Goal: Task Accomplishment & Management: Manage account settings

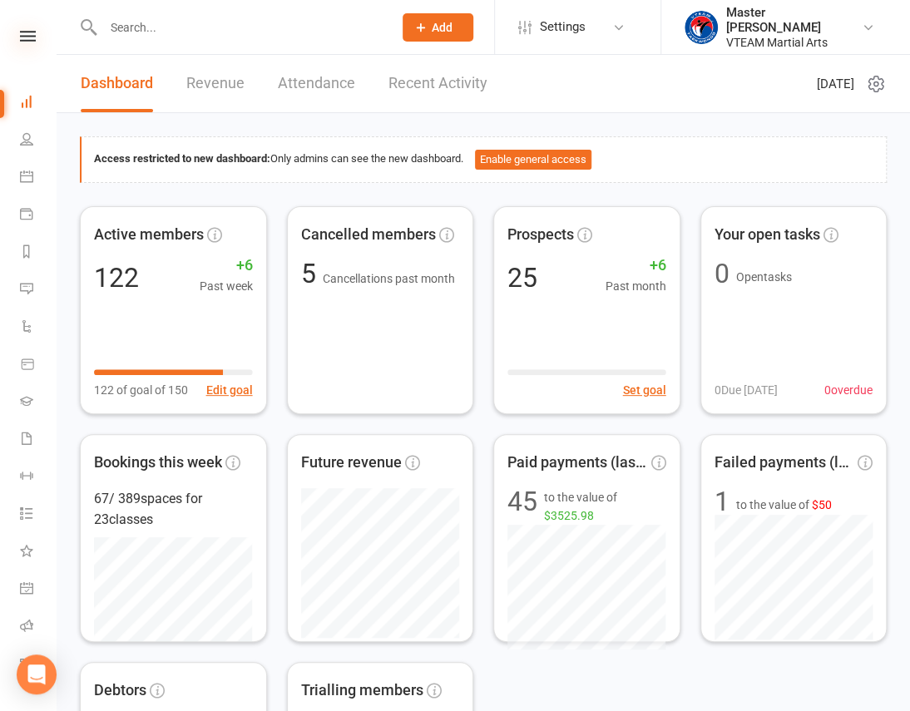
click at [29, 35] on icon at bounding box center [28, 36] width 16 height 11
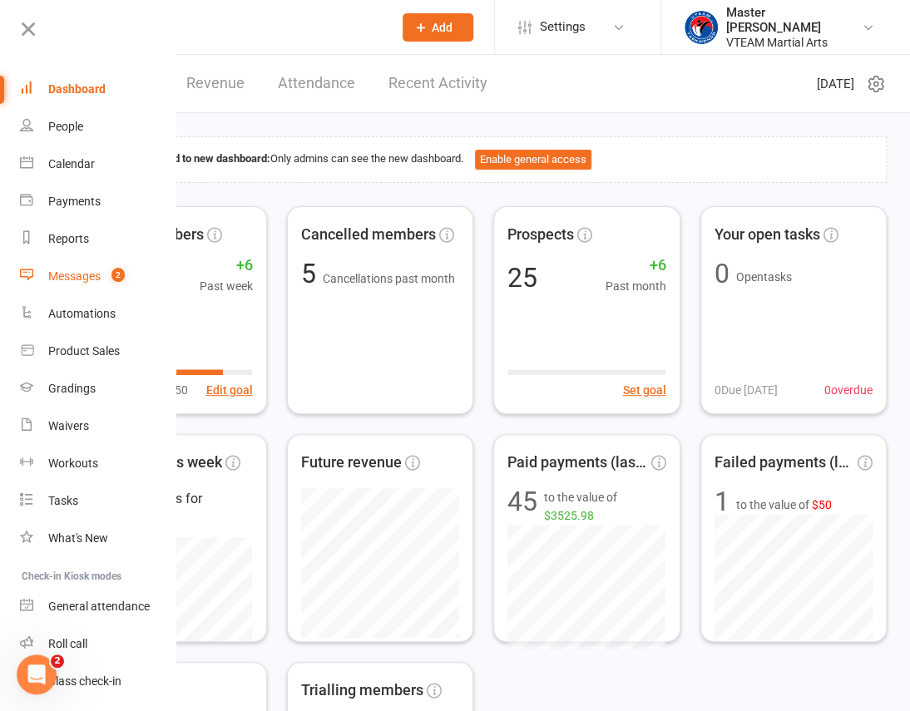
click at [85, 277] on div "Messages" at bounding box center [74, 276] width 52 height 13
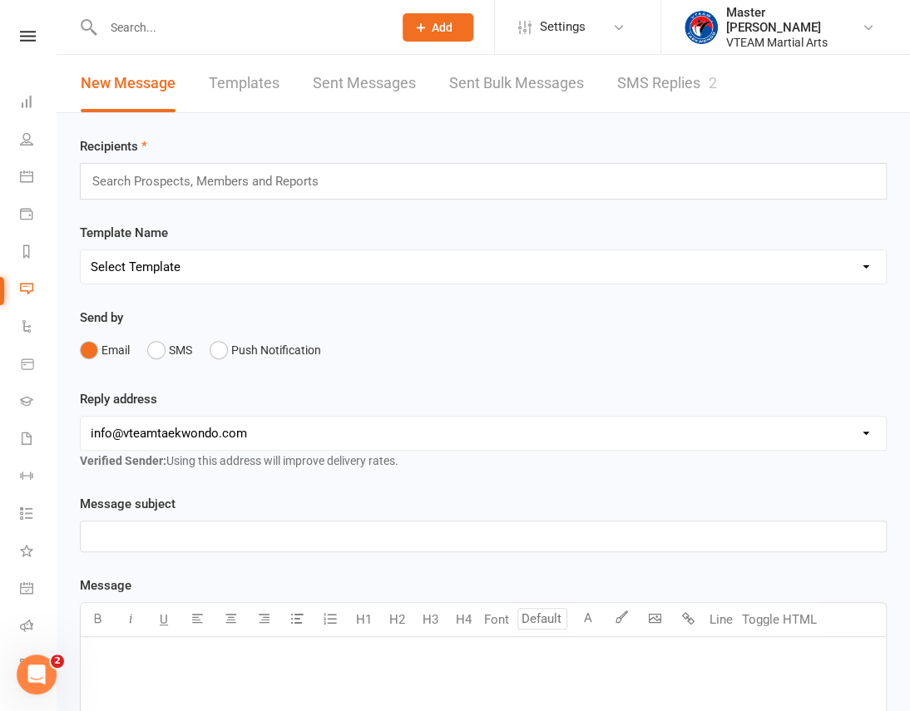
click at [661, 81] on link "SMS Replies 2" at bounding box center [667, 83] width 100 height 57
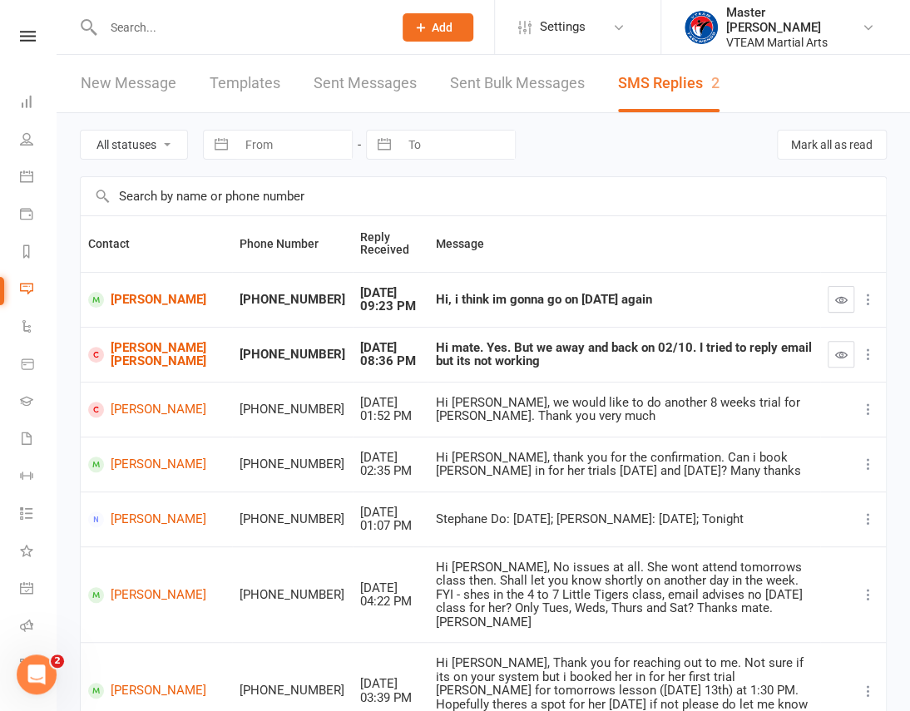
click at [835, 294] on icon "button" at bounding box center [841, 300] width 12 height 12
click at [839, 346] on button "button" at bounding box center [841, 354] width 27 height 27
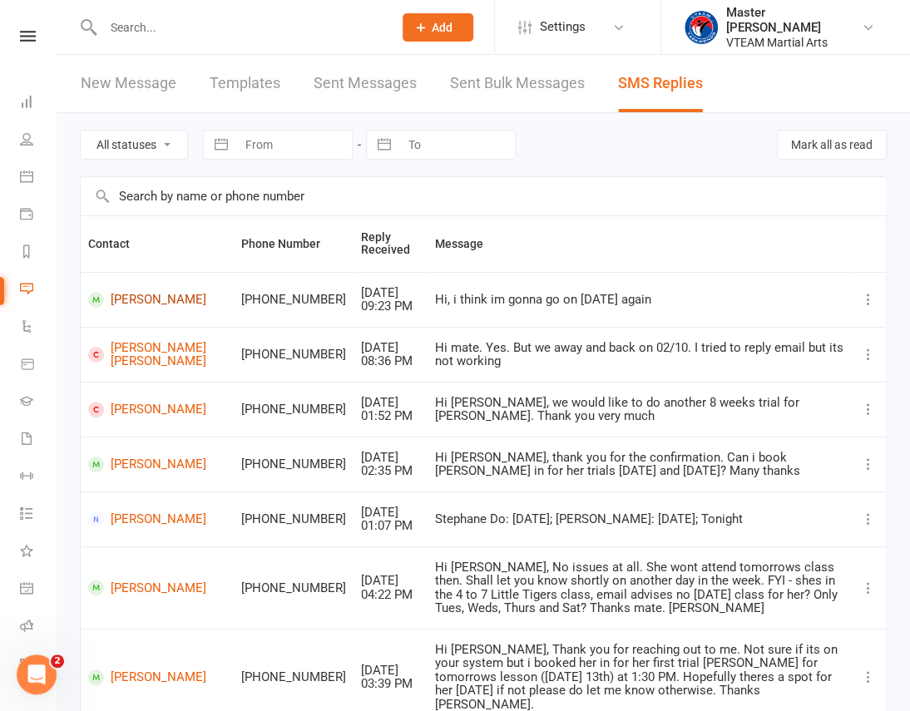
click at [134, 294] on link "Jessica Huynh" at bounding box center [157, 300] width 138 height 16
click at [140, 364] on link "Minh Tri Pham" at bounding box center [157, 354] width 138 height 27
click at [104, 80] on link "New Message" at bounding box center [129, 83] width 96 height 57
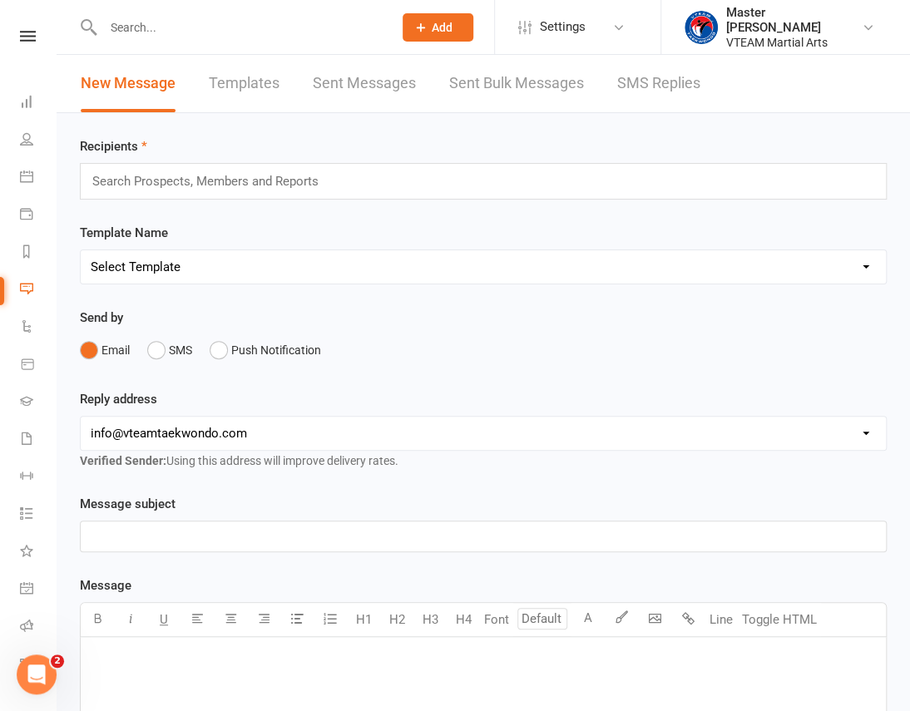
click at [29, 27] on nav "Clubworx Dashboard People Calendar Payments Reports Messages Automations Produc…" at bounding box center [28, 359] width 57 height 711
click at [23, 39] on icon at bounding box center [28, 36] width 16 height 11
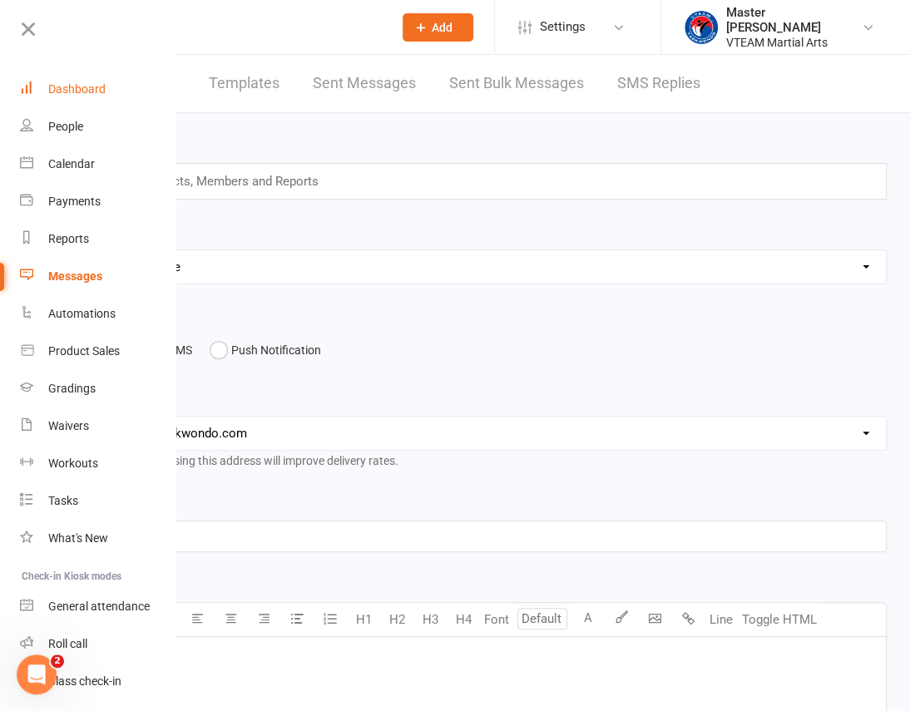
click at [72, 79] on link "Dashboard" at bounding box center [98, 89] width 157 height 37
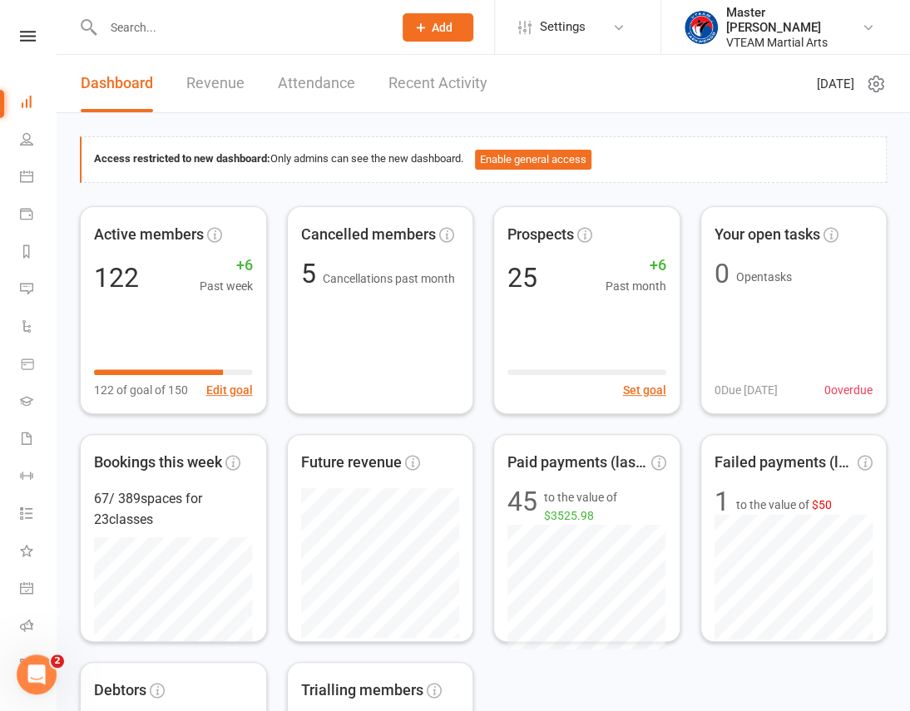
scroll to position [75, 0]
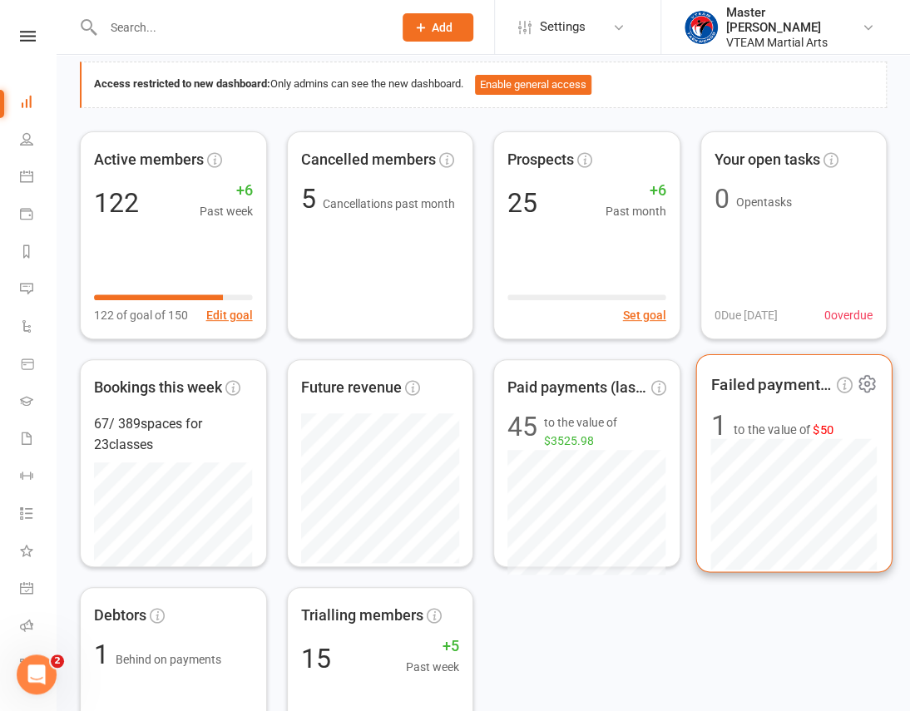
click at [790, 406] on div "Failed payments (last 30d) 1 to the value of $50" at bounding box center [793, 463] width 196 height 219
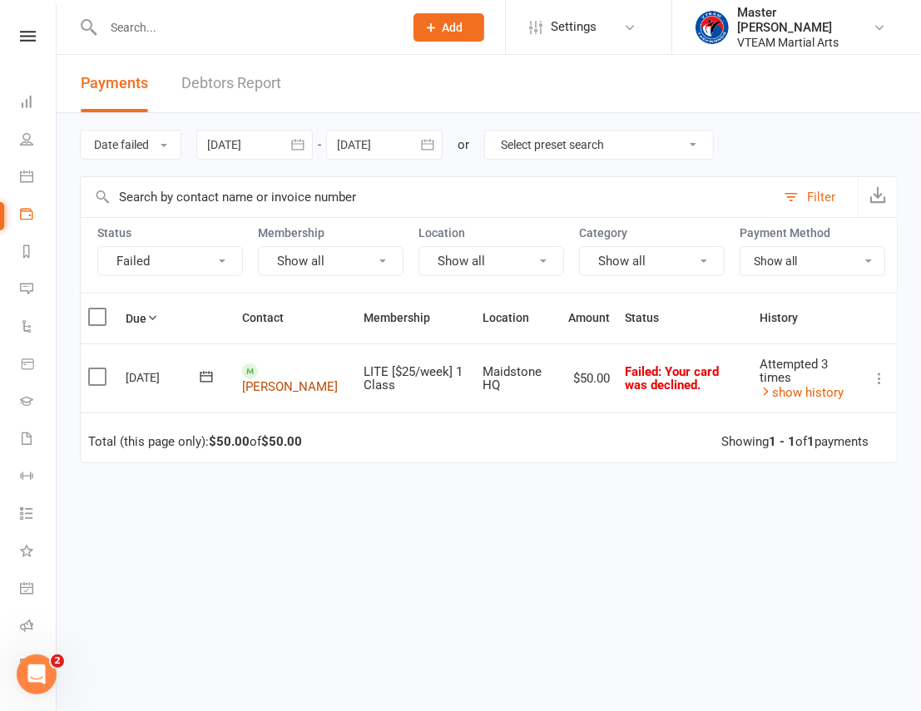
click at [270, 386] on link "Mia Manh" at bounding box center [290, 386] width 96 height 15
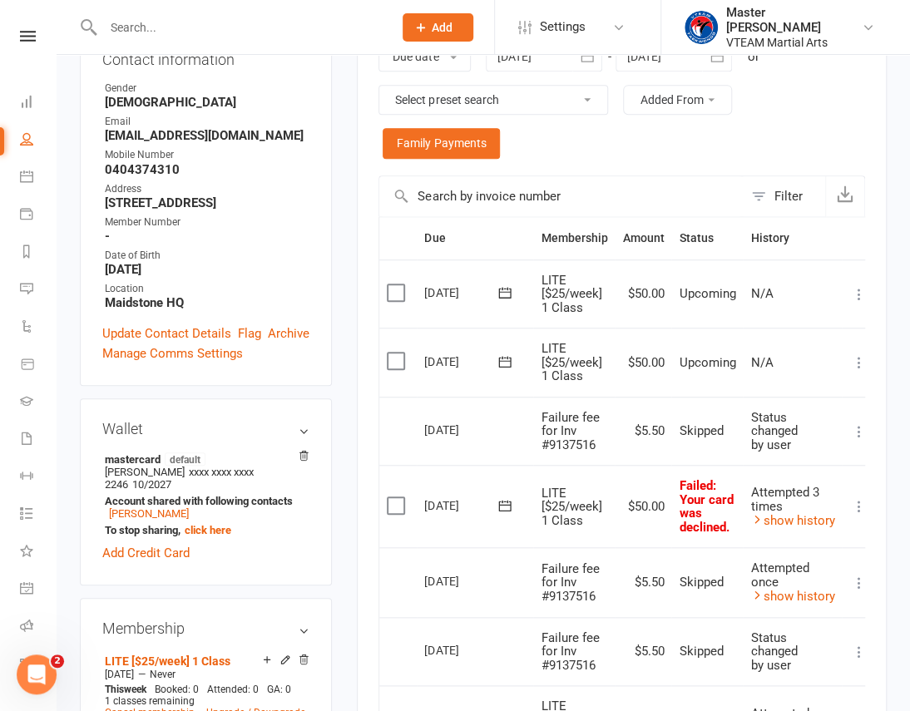
scroll to position [378, 0]
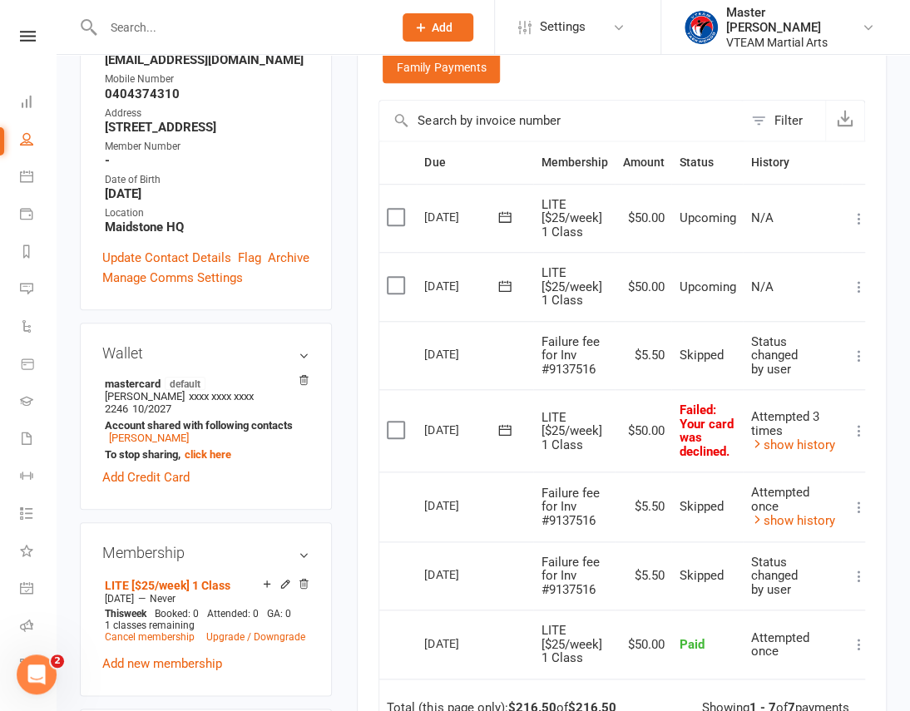
click at [853, 426] on icon at bounding box center [859, 431] width 17 height 17
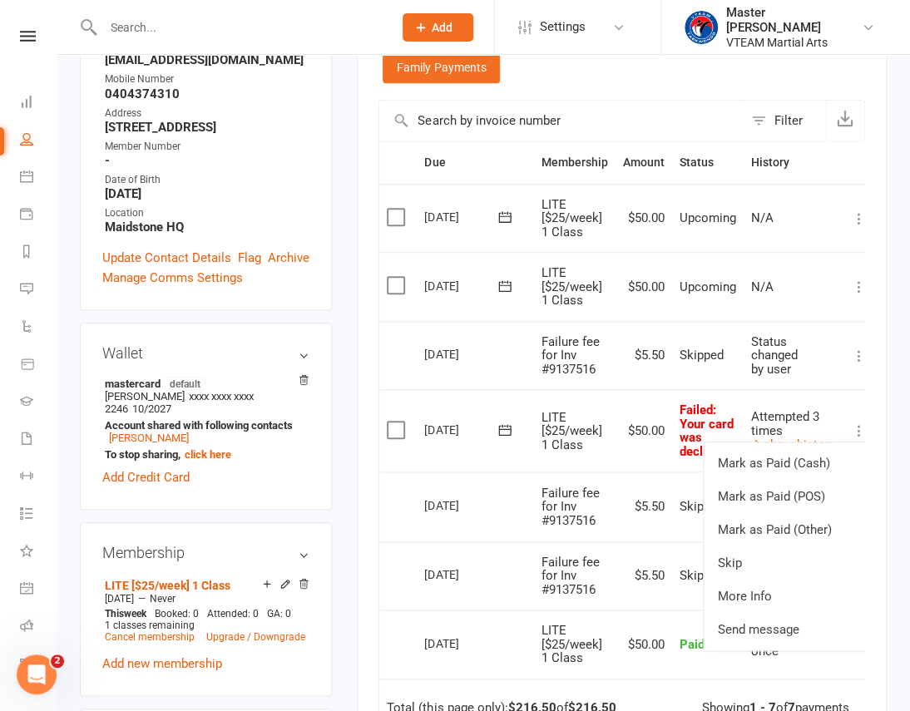
click at [500, 423] on icon at bounding box center [505, 430] width 17 height 17
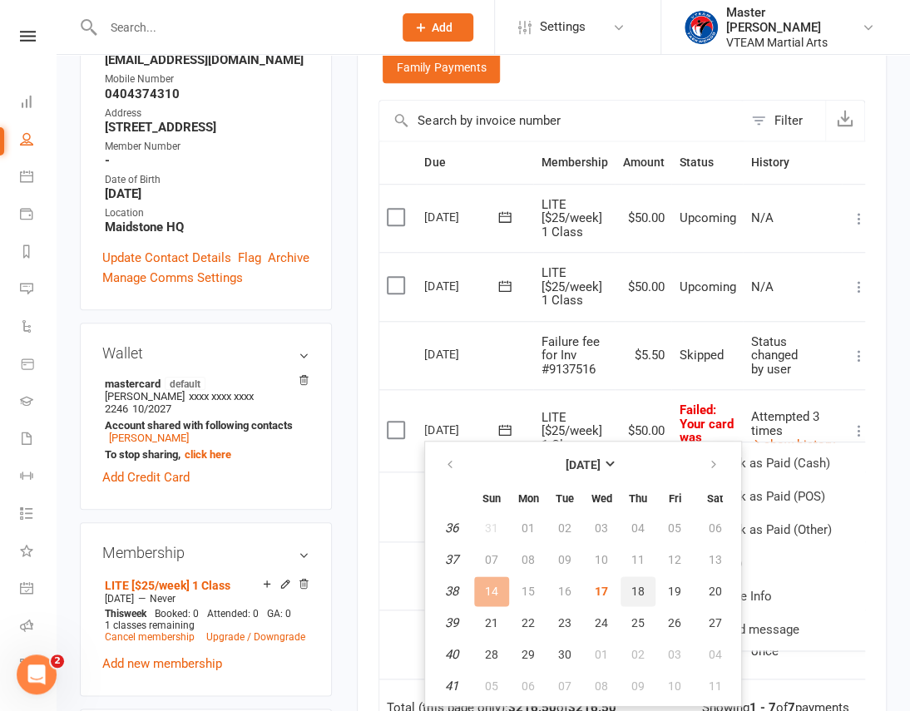
click at [631, 587] on span "18" at bounding box center [637, 591] width 13 height 13
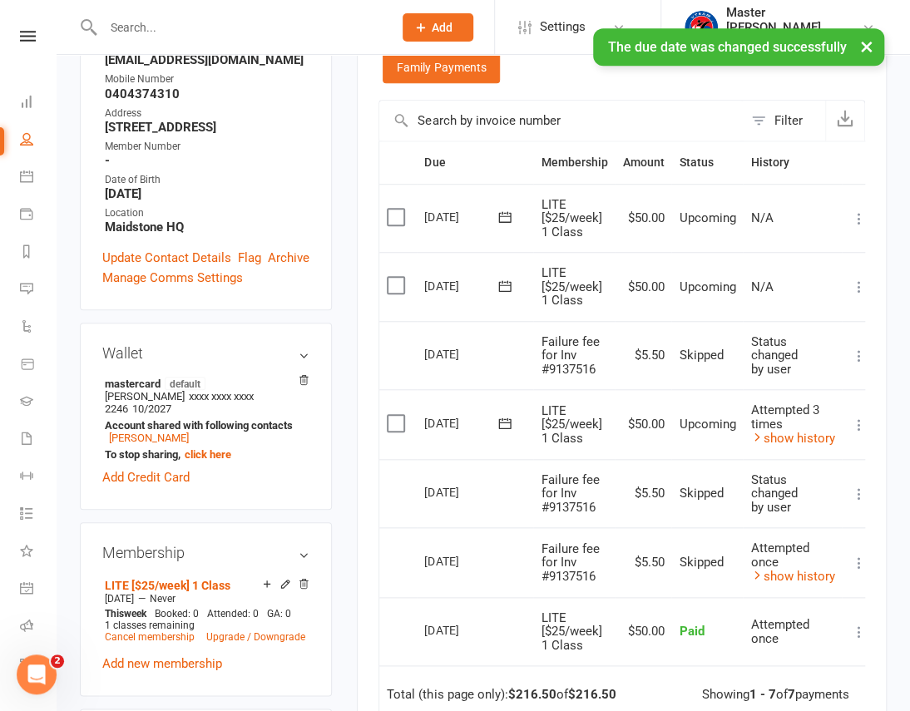
scroll to position [0, 0]
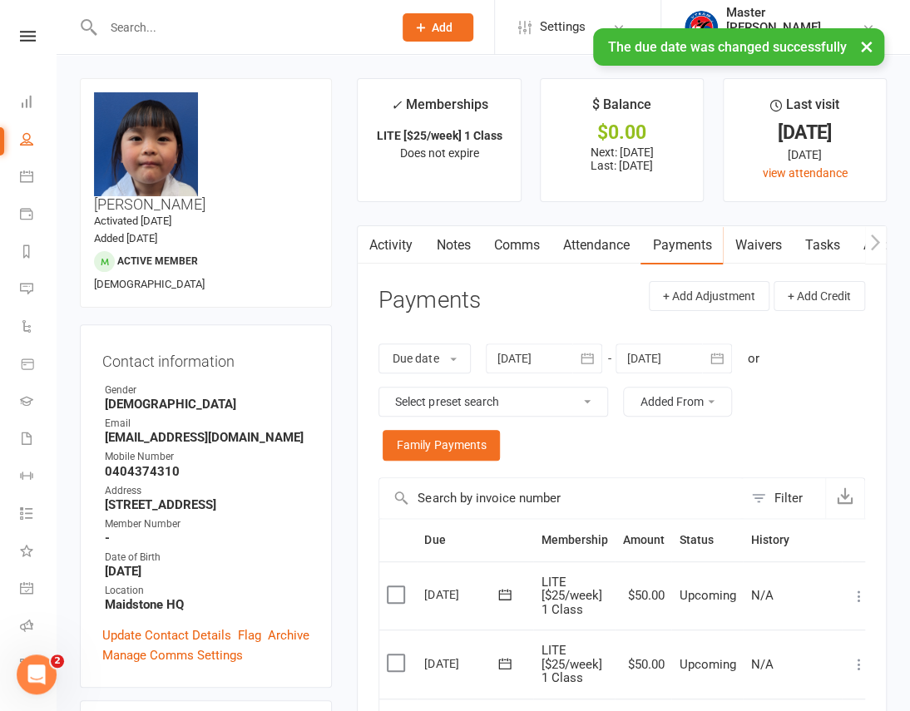
click at [26, 28] on div "× The due date was changed successfully" at bounding box center [444, 28] width 888 height 0
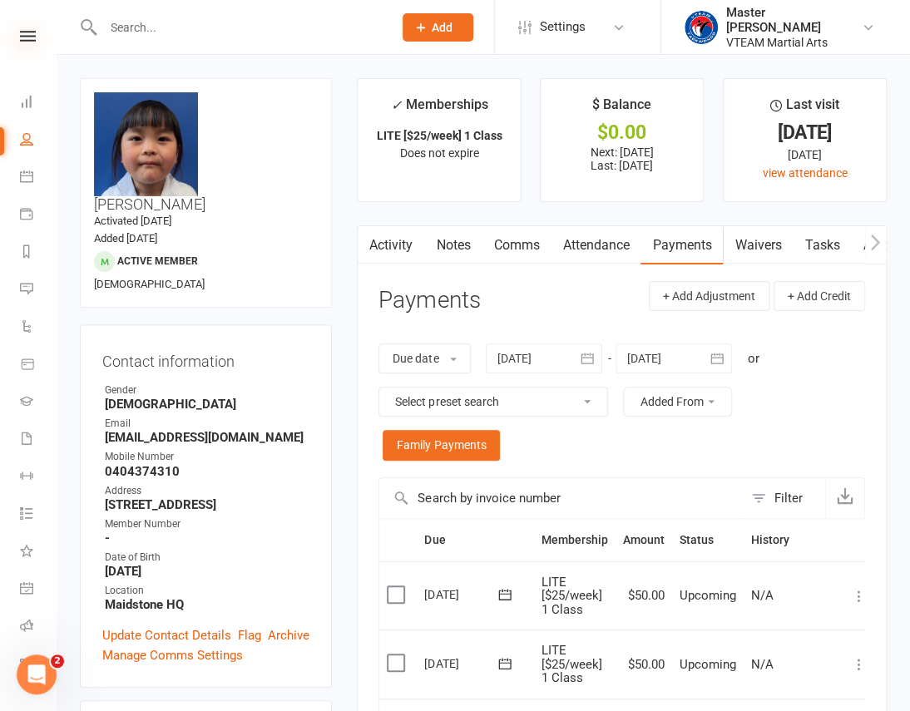
click at [22, 37] on icon at bounding box center [28, 36] width 16 height 11
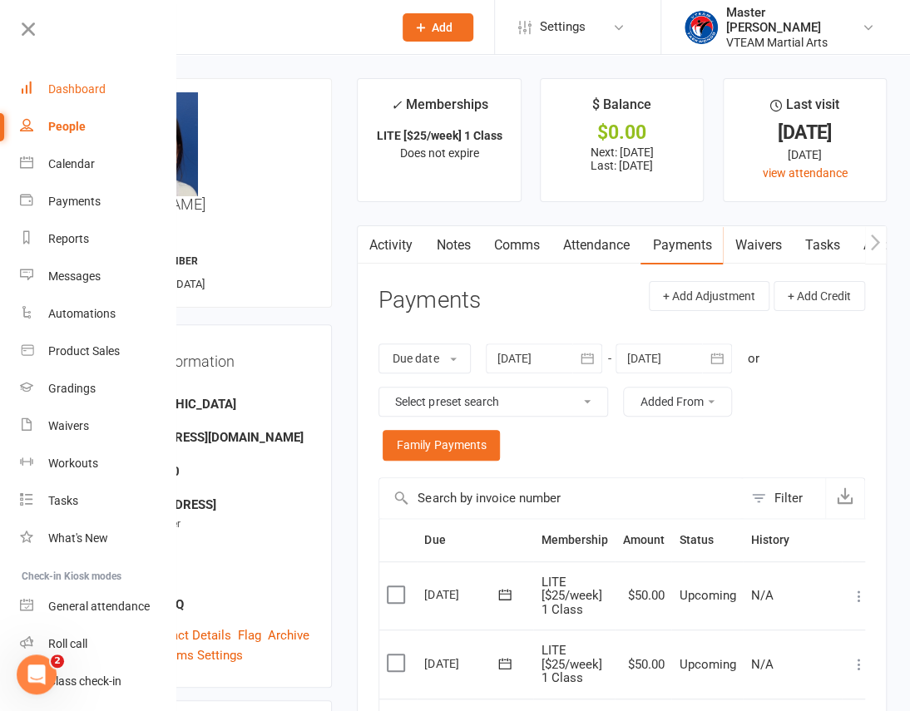
click at [106, 86] on link "Dashboard" at bounding box center [98, 89] width 157 height 37
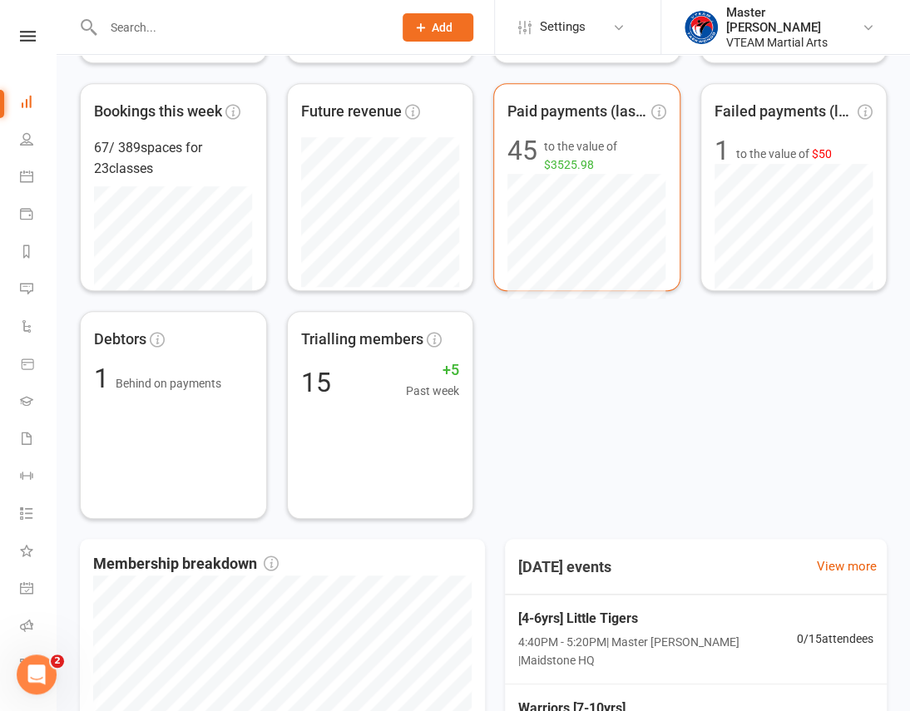
scroll to position [378, 0]
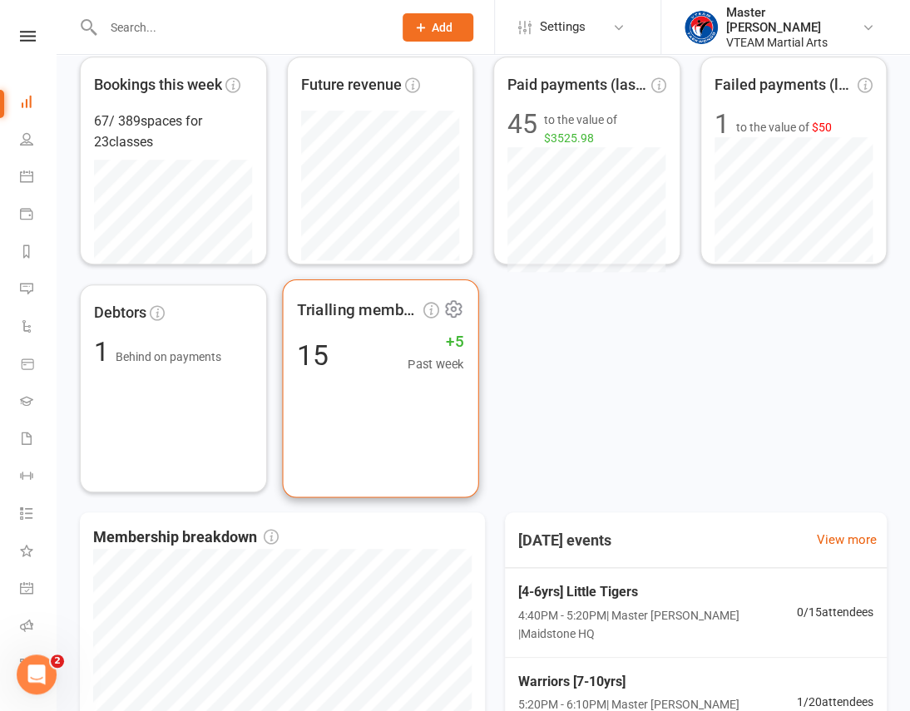
click at [408, 423] on div "Trialling members 15 +5 Past week" at bounding box center [380, 388] width 196 height 219
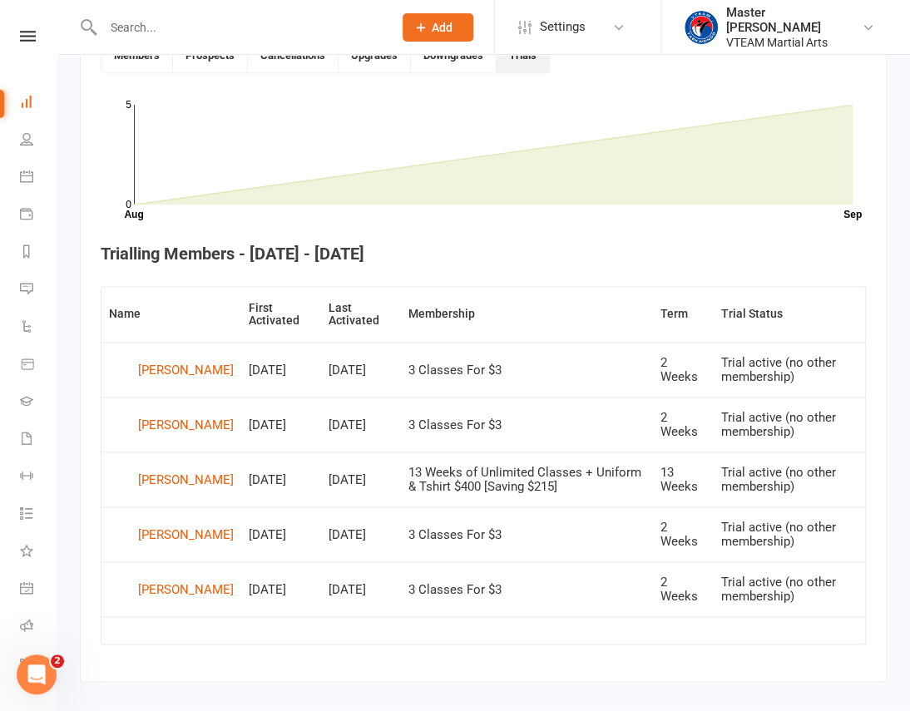
scroll to position [512, 0]
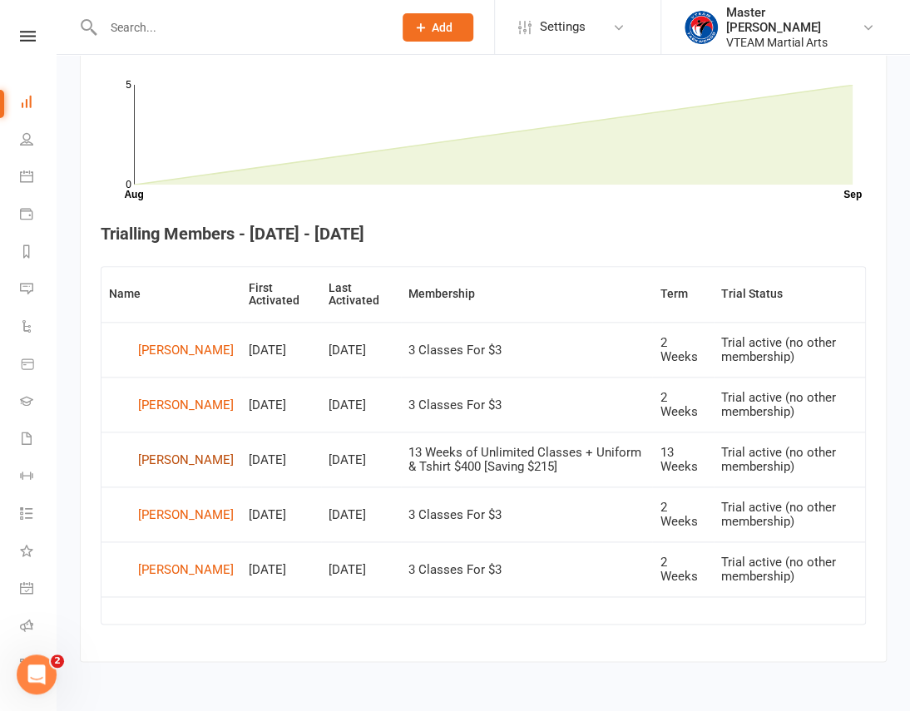
click at [166, 465] on div "Izyan Hussain" at bounding box center [186, 460] width 96 height 25
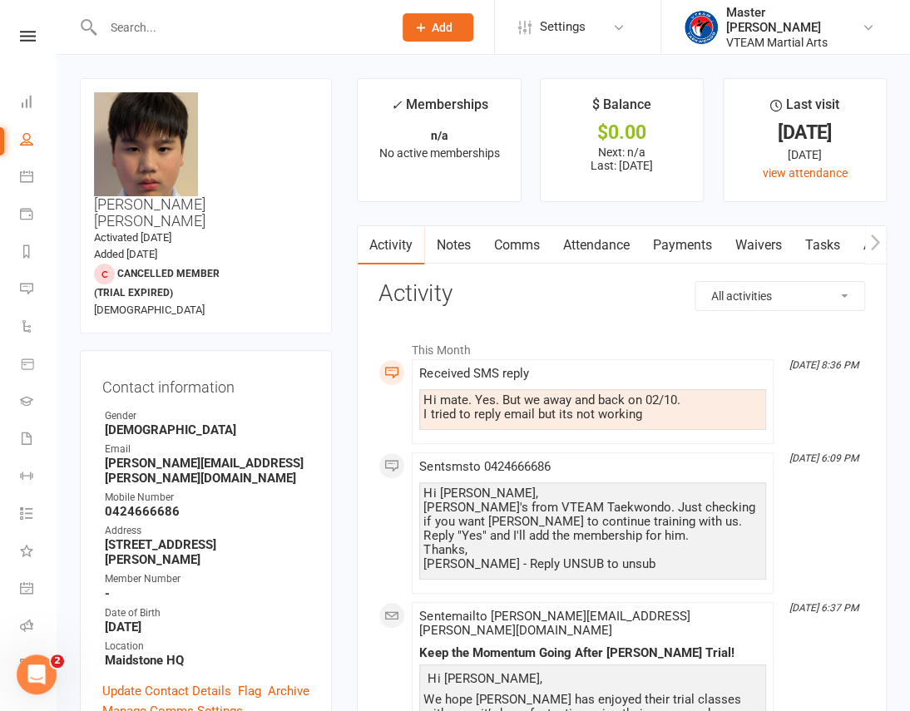
click at [672, 532] on div "Hi Linh, Eric's from VTEAM Taekwondo. Just checking if you want Minh to continu…" at bounding box center [592, 529] width 339 height 85
click at [541, 243] on link "Comms" at bounding box center [516, 245] width 69 height 38
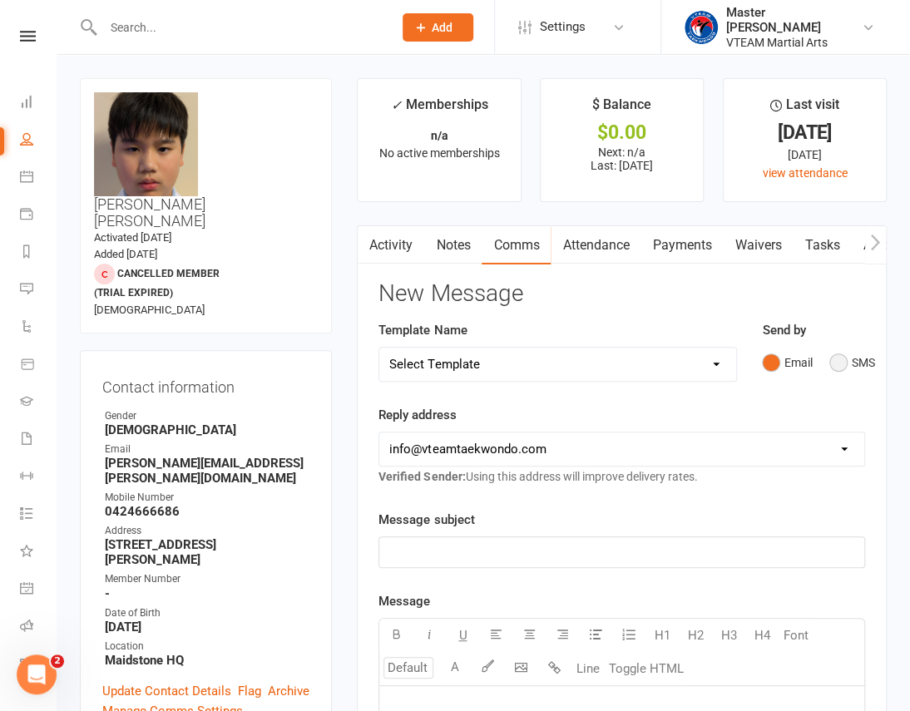
click at [847, 358] on button "SMS" at bounding box center [851, 363] width 45 height 32
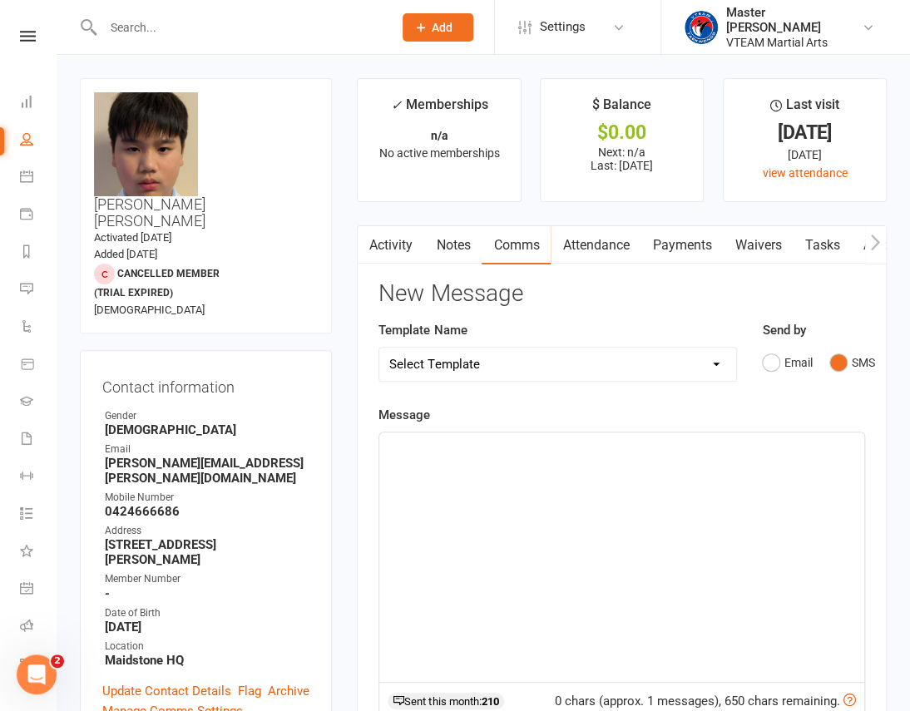
click at [713, 583] on div "﻿" at bounding box center [621, 558] width 485 height 250
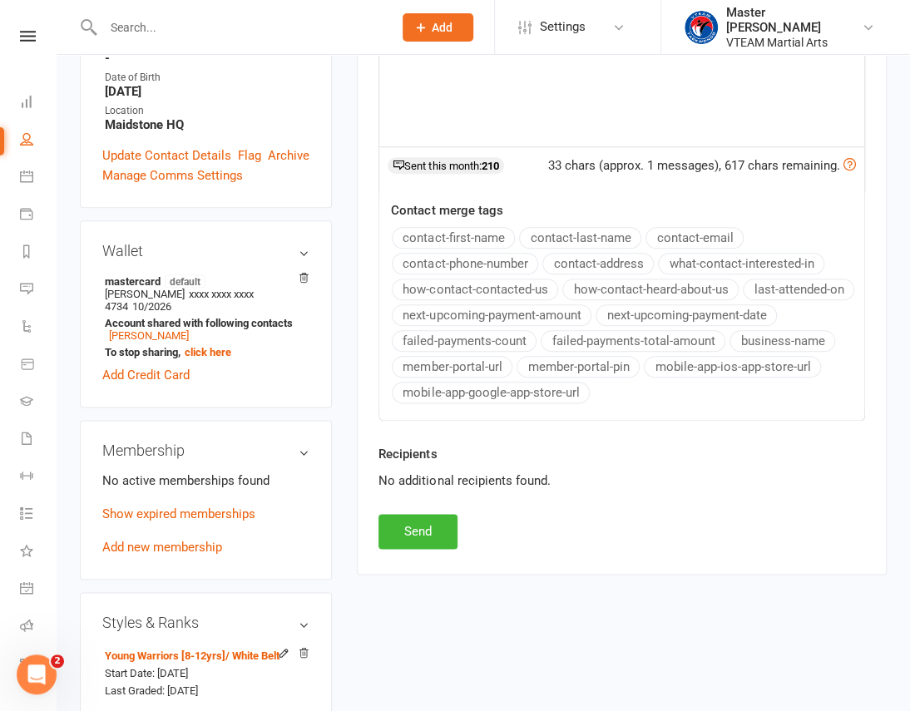
scroll to position [605, 0]
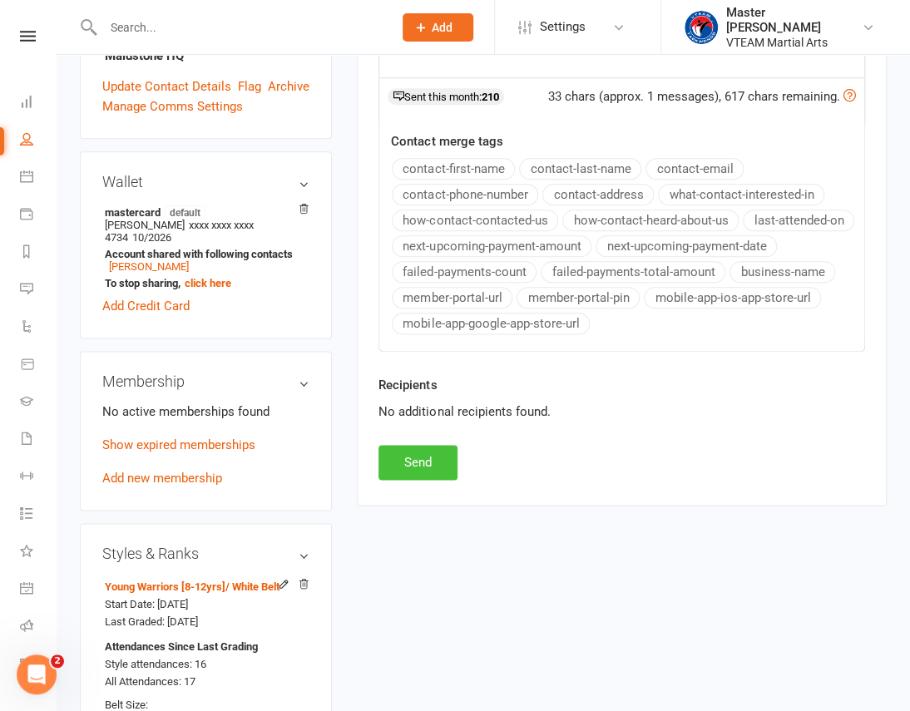
click at [427, 458] on button "Send" at bounding box center [418, 462] width 79 height 35
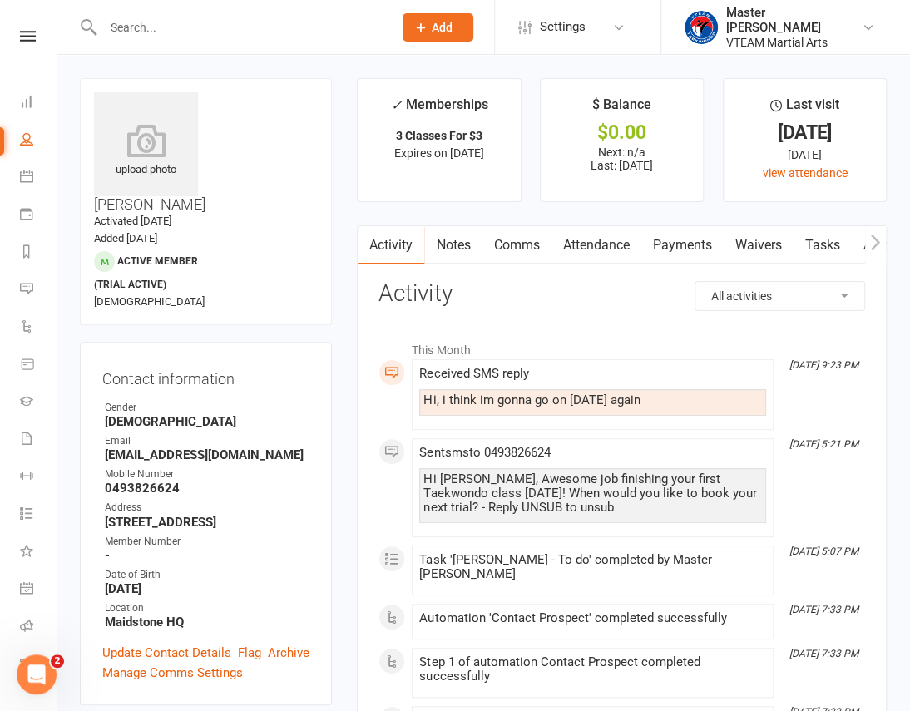
click at [520, 254] on link "Comms" at bounding box center [516, 245] width 69 height 38
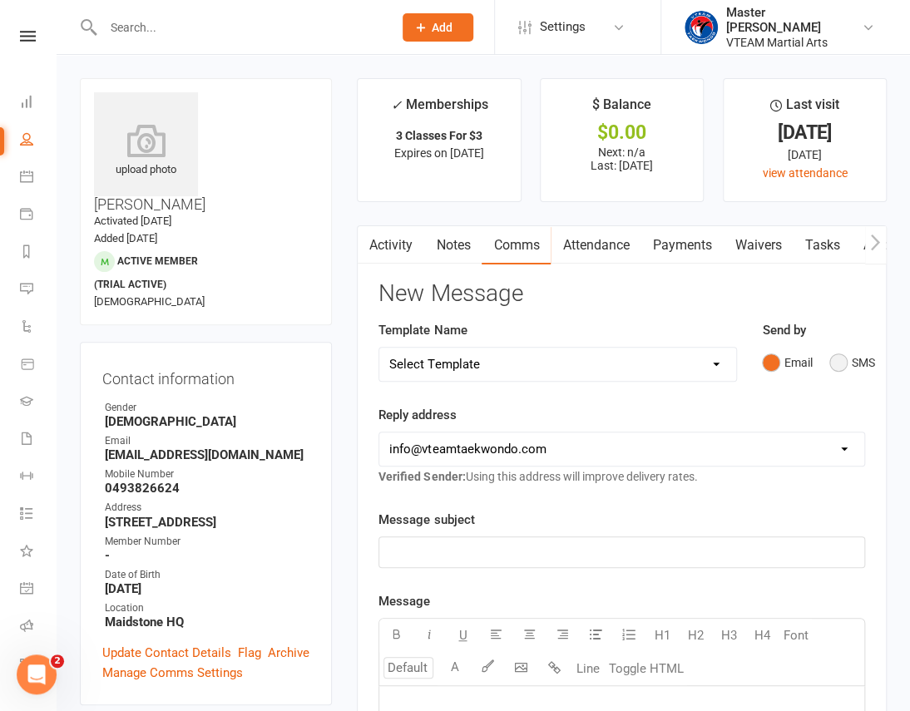
click at [829, 362] on button "SMS" at bounding box center [851, 363] width 45 height 32
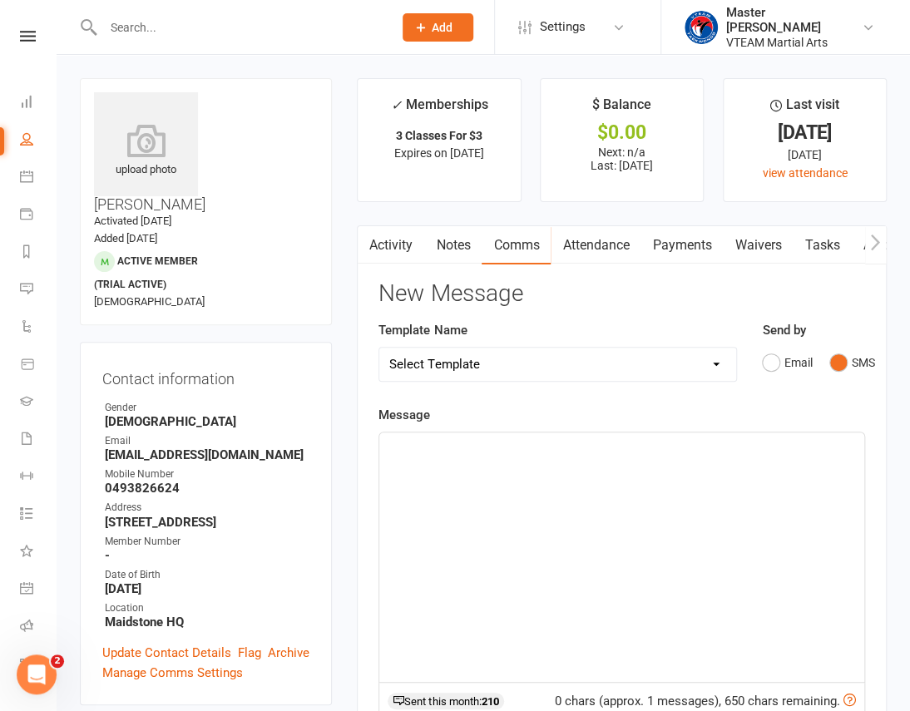
click at [731, 490] on div "﻿" at bounding box center [621, 558] width 485 height 250
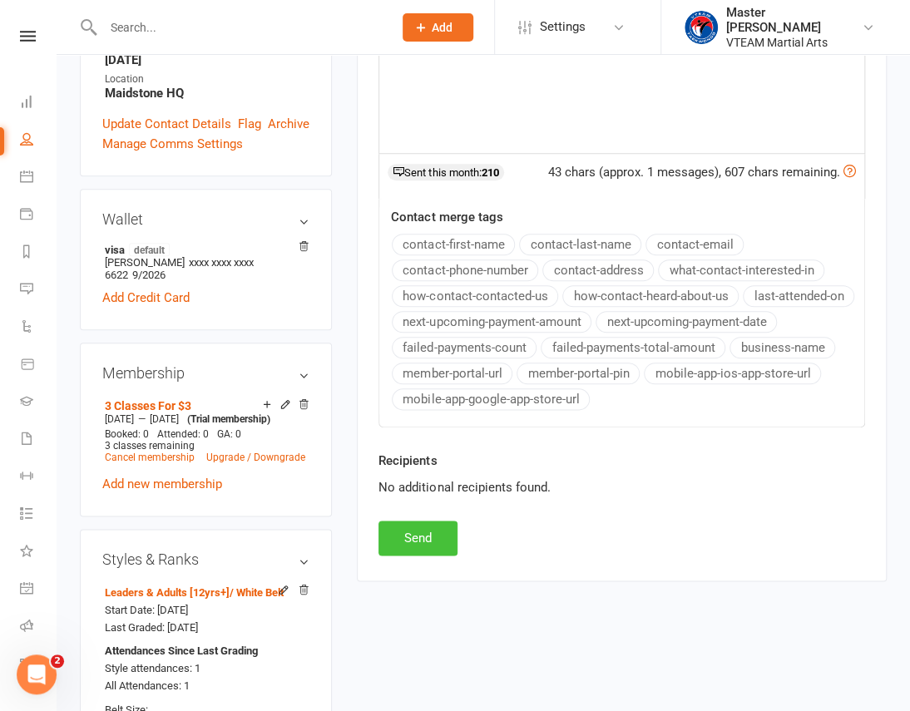
click at [453, 549] on button "Send" at bounding box center [418, 538] width 79 height 35
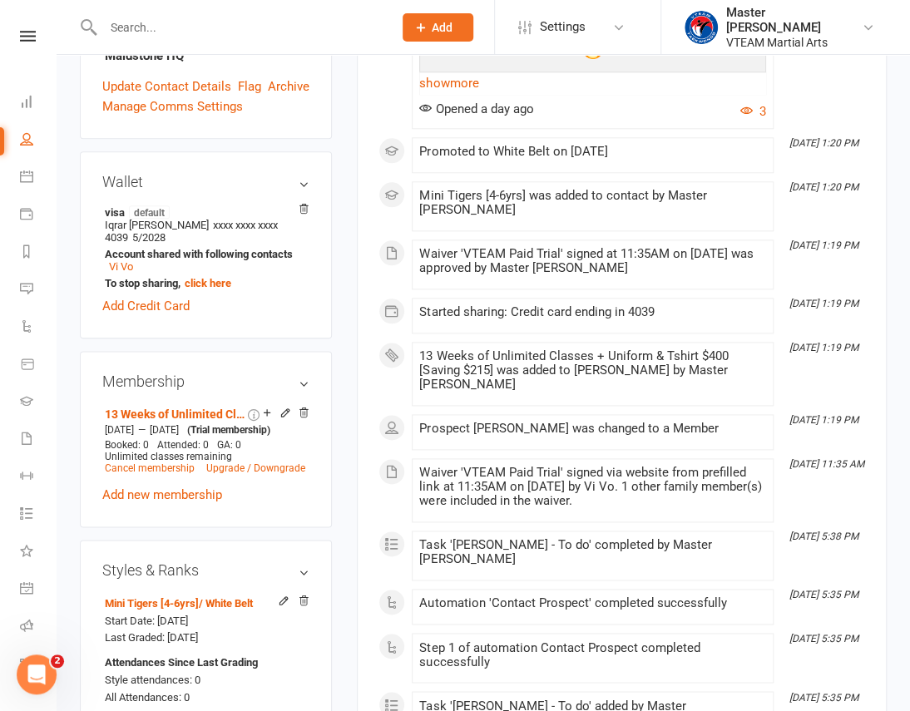
scroll to position [605, 0]
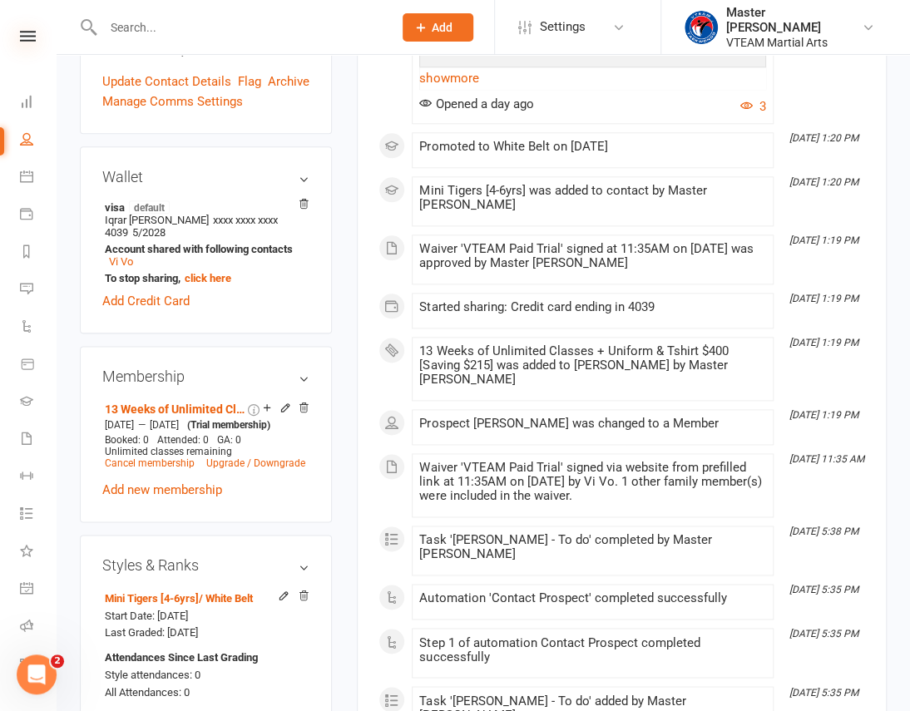
click at [20, 37] on icon at bounding box center [28, 36] width 16 height 11
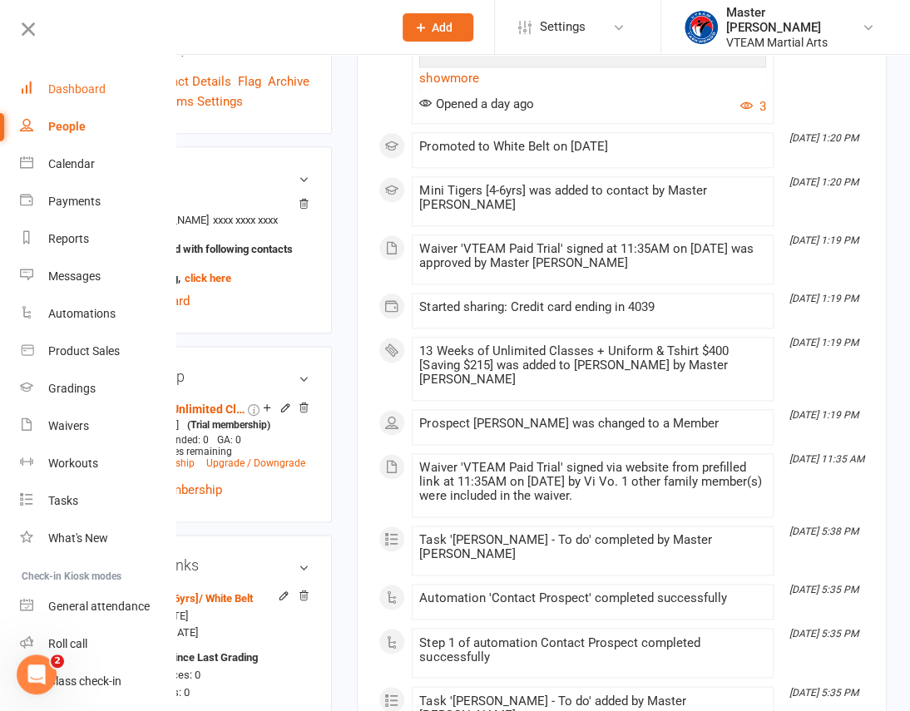
click at [65, 86] on div "Dashboard" at bounding box center [76, 88] width 57 height 13
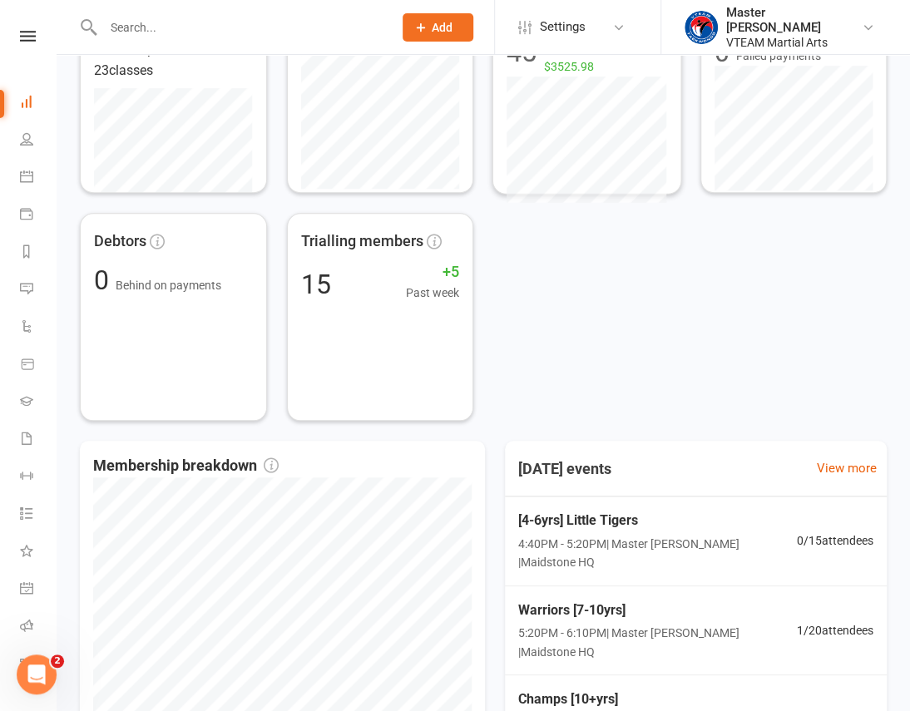
scroll to position [453, 0]
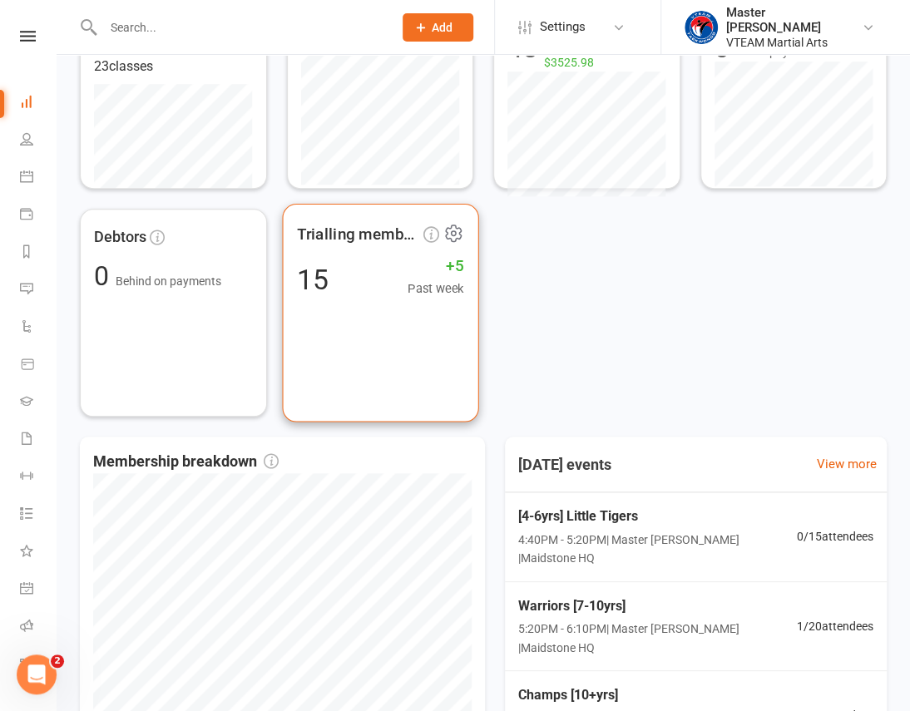
click at [382, 335] on div "Trialling members 15 +5 Past week" at bounding box center [380, 312] width 196 height 219
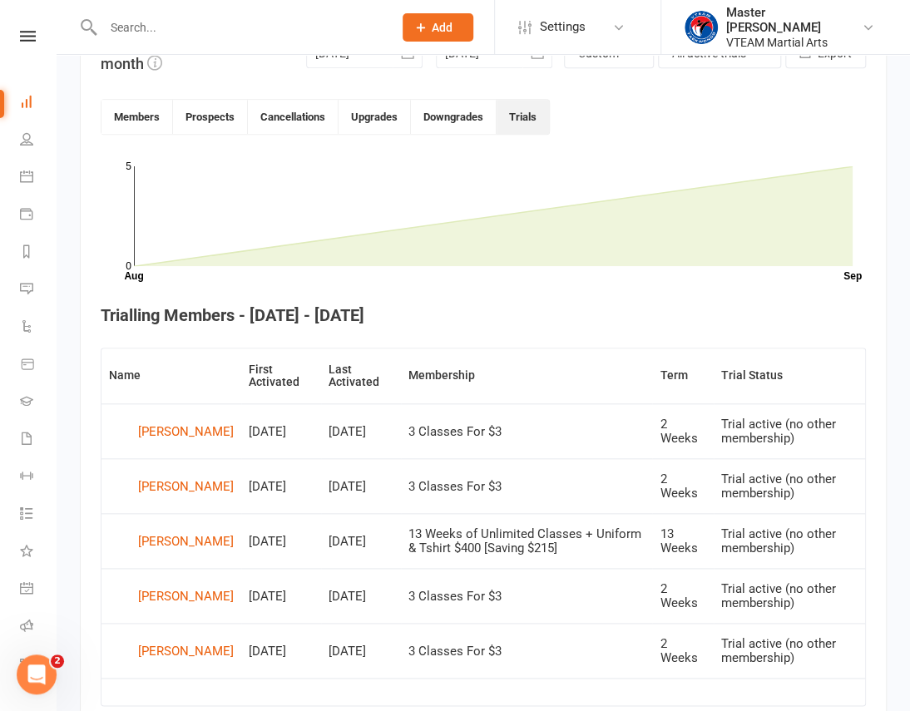
scroll to position [453, 0]
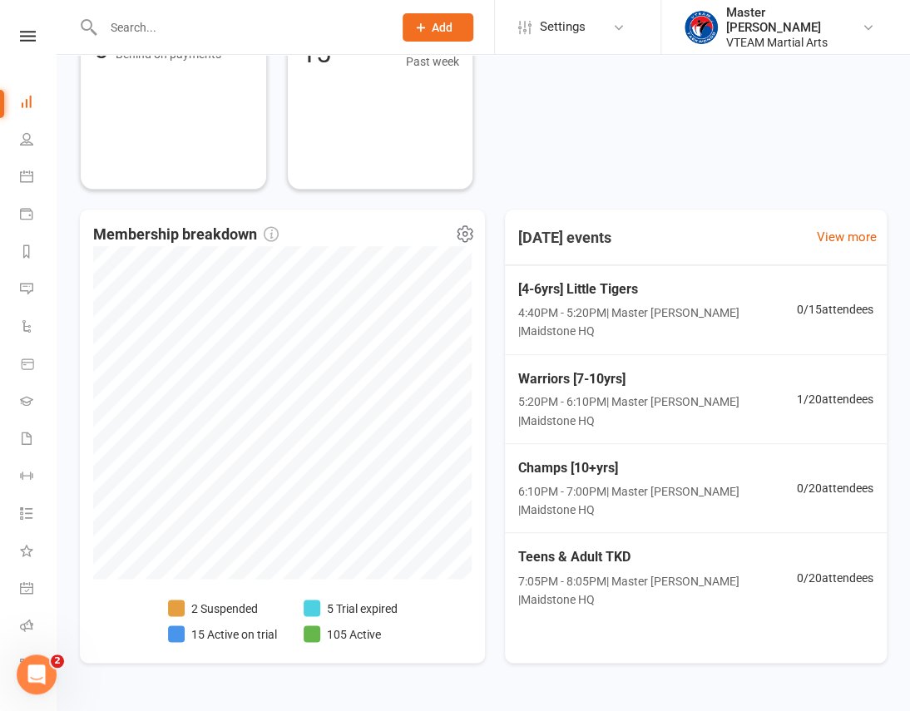
scroll to position [718, 0]
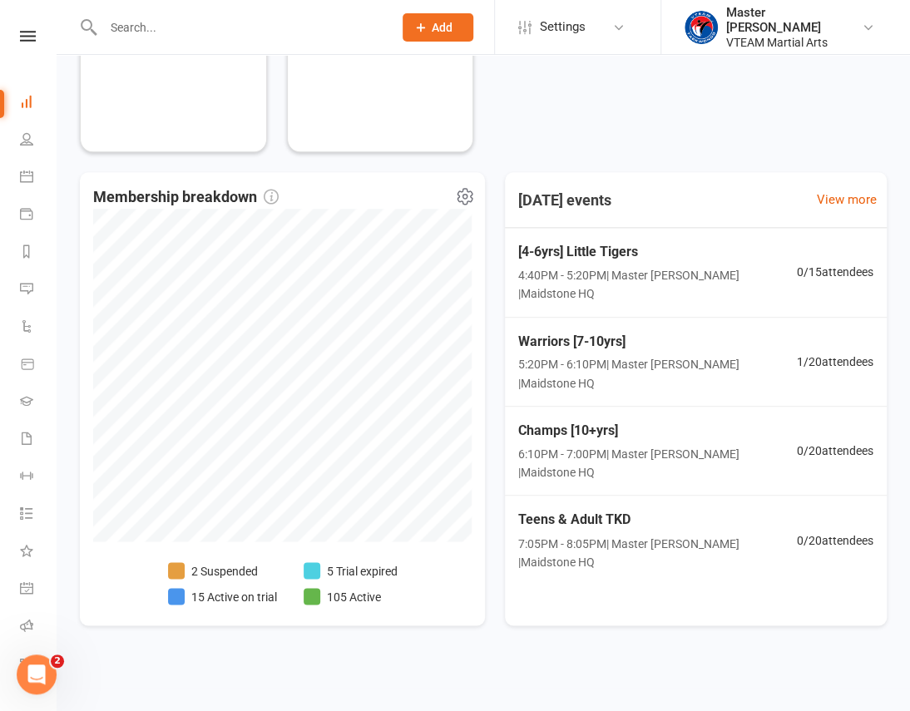
click at [242, 596] on li "15 Active on trial" at bounding box center [222, 596] width 109 height 18
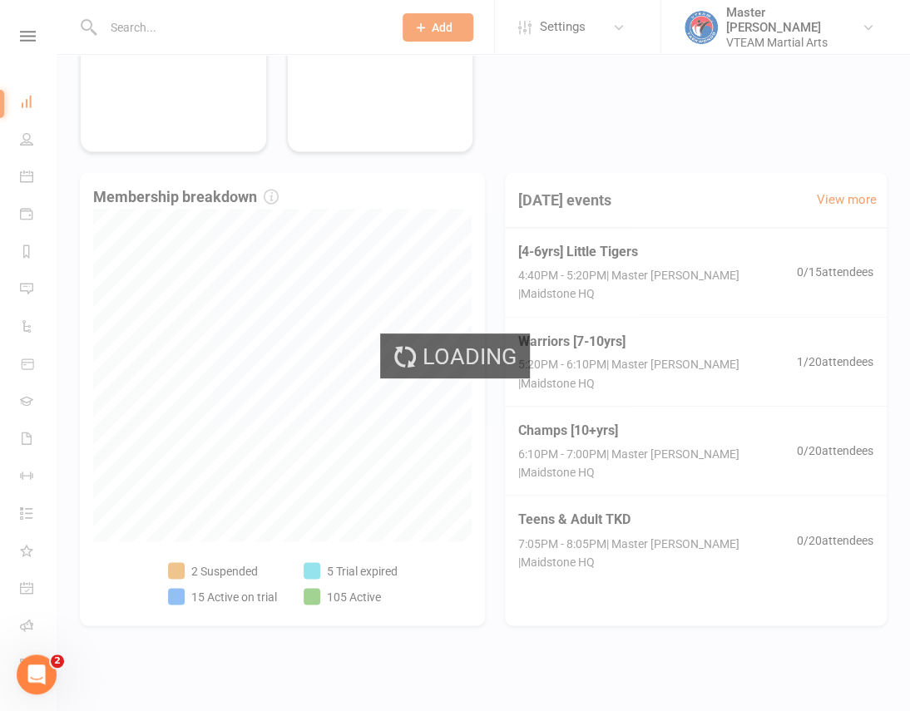
select select "active_trial"
select select "100"
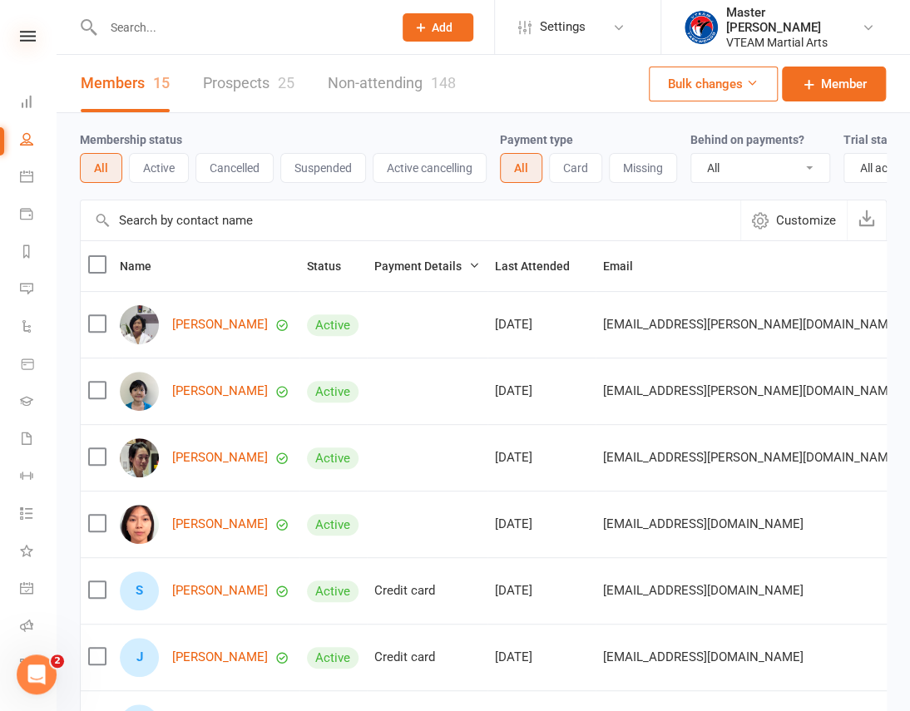
click at [20, 38] on icon at bounding box center [28, 36] width 16 height 11
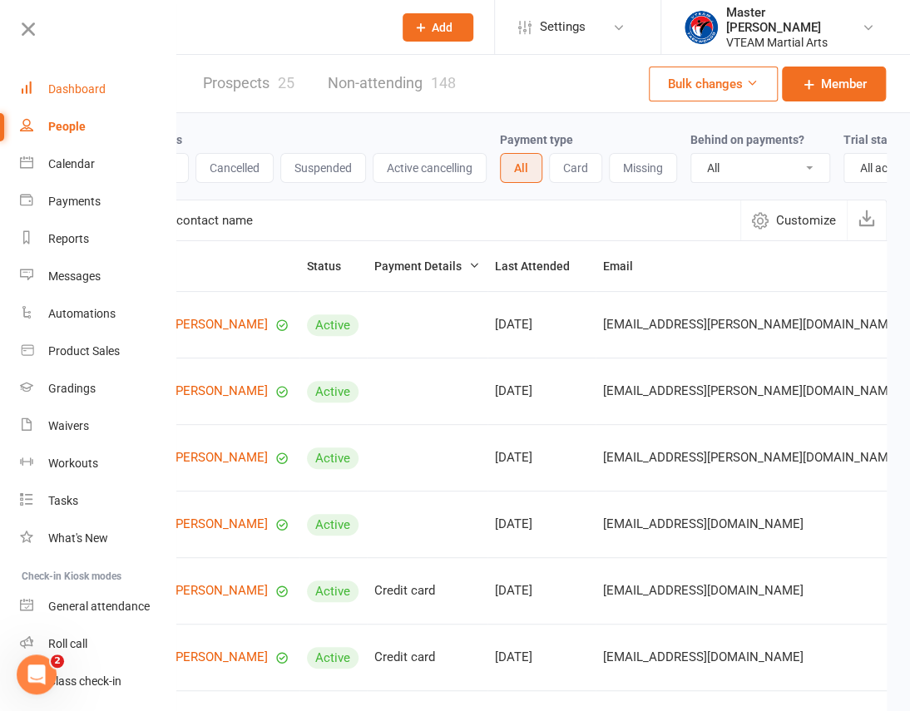
click at [64, 97] on link "Dashboard" at bounding box center [98, 89] width 157 height 37
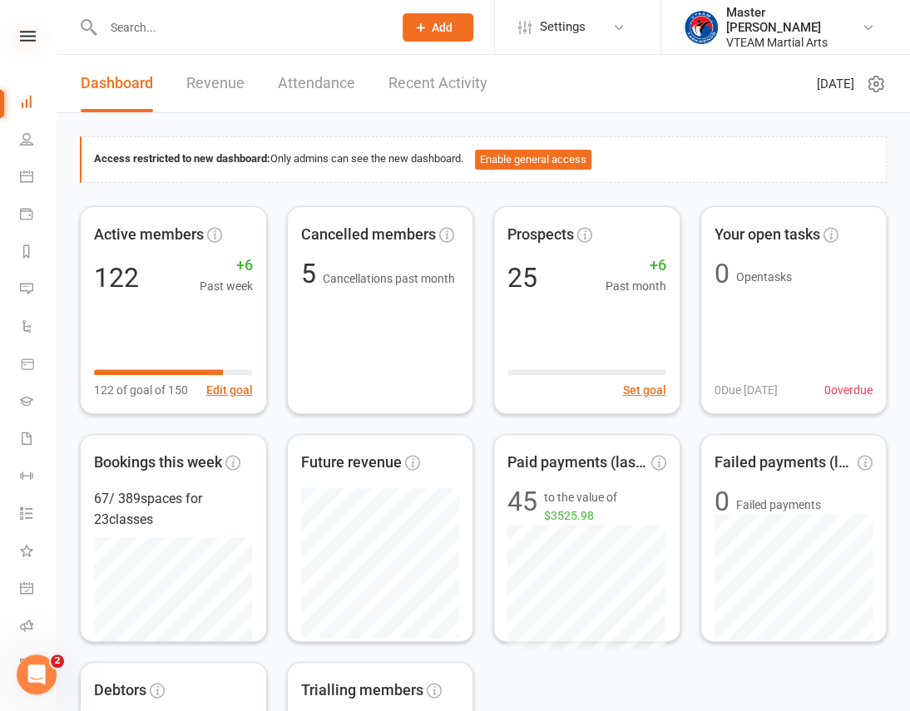
click at [20, 37] on icon at bounding box center [28, 36] width 16 height 11
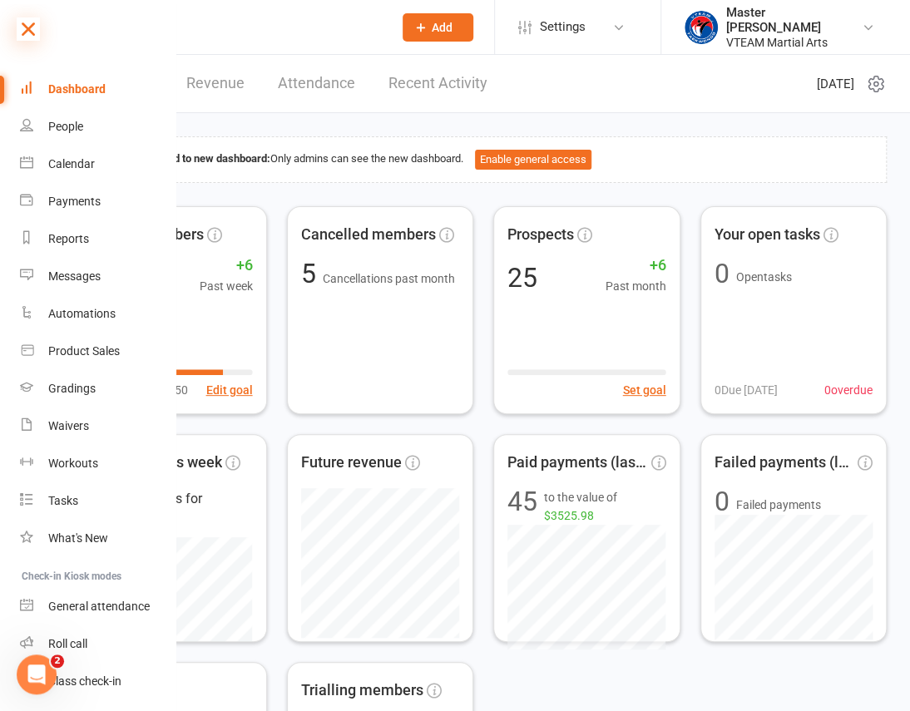
click at [35, 27] on icon at bounding box center [28, 28] width 23 height 23
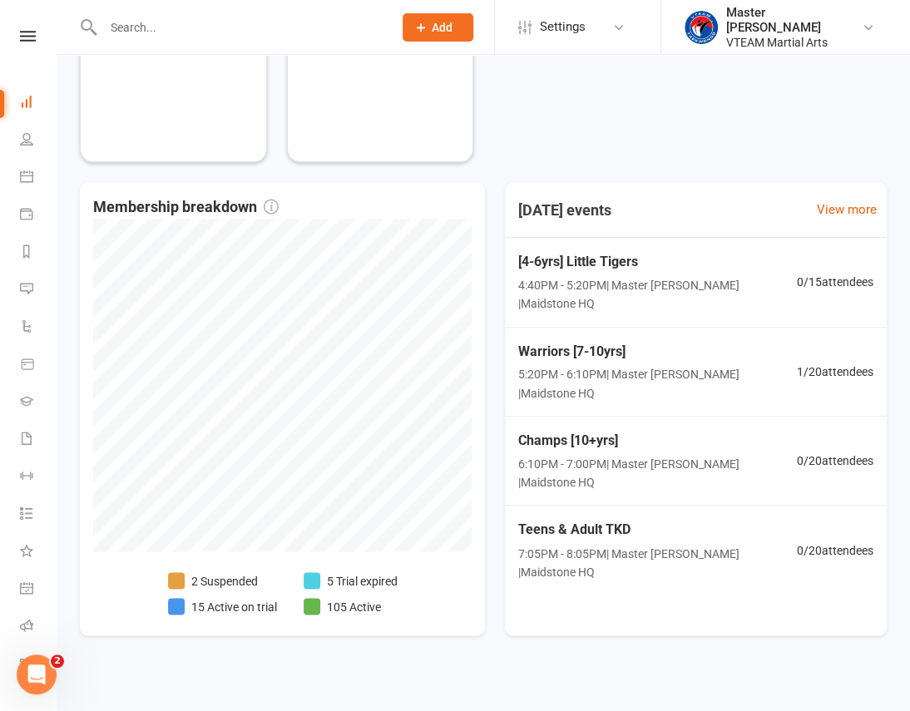
scroll to position [718, 0]
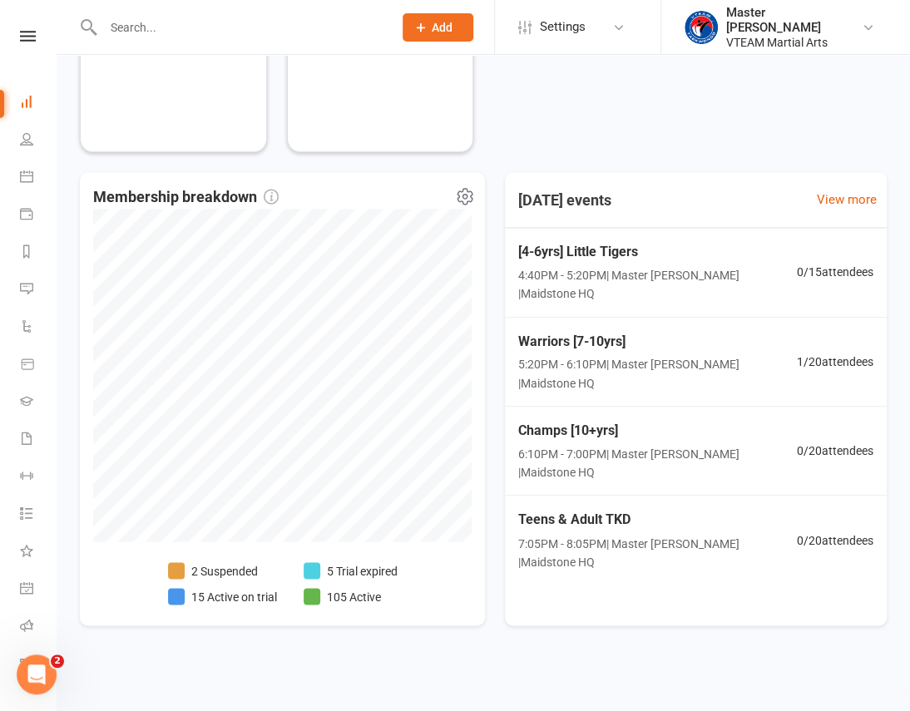
click at [380, 574] on li "5 Trial expired" at bounding box center [351, 571] width 94 height 18
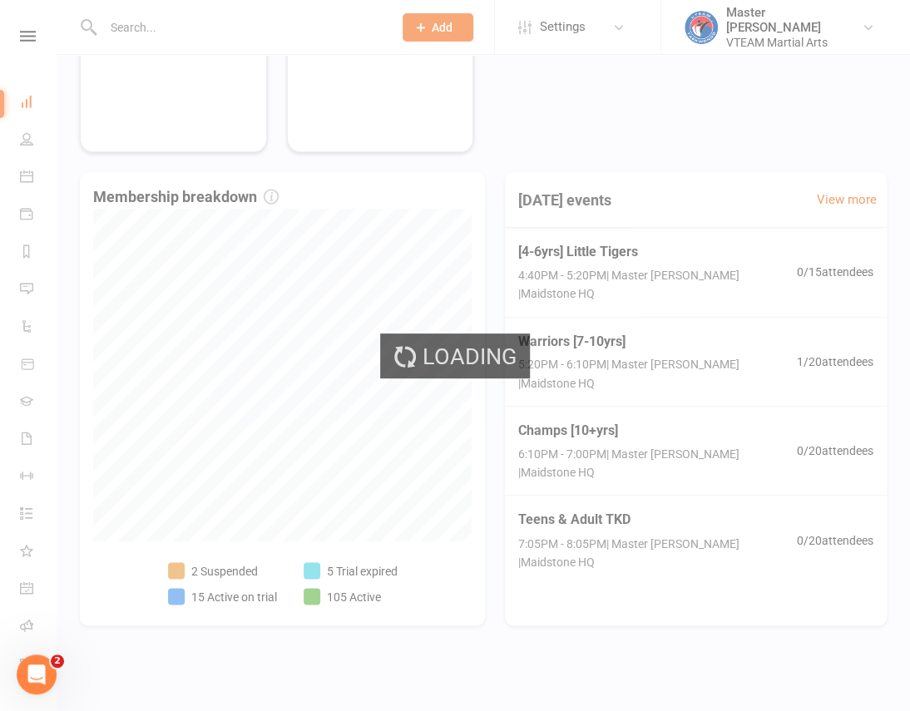
select select "trial_expired"
select select "100"
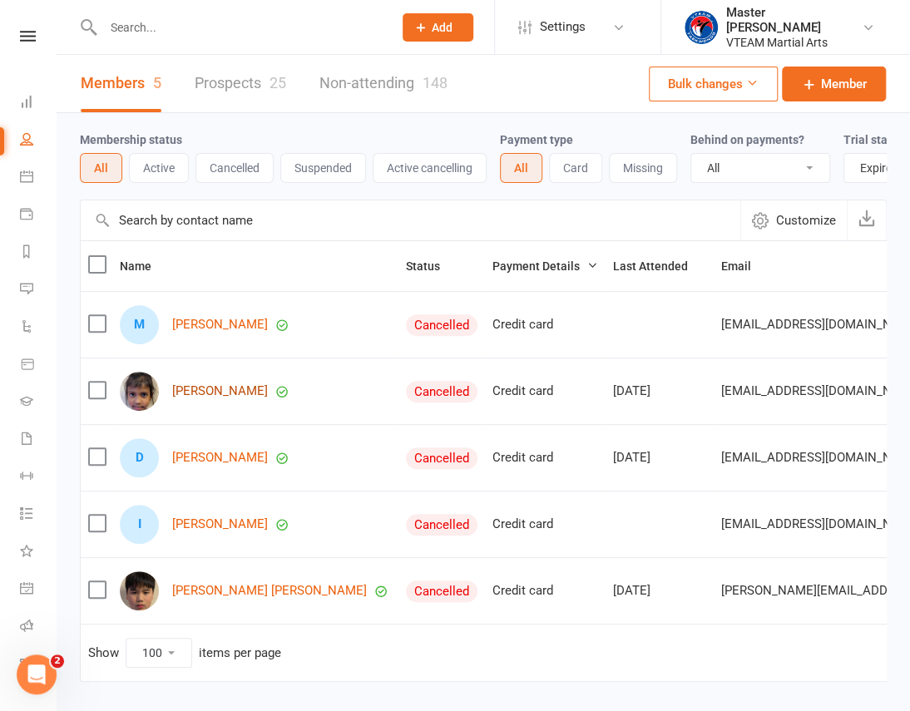
click at [222, 398] on link "[PERSON_NAME]" at bounding box center [220, 391] width 96 height 14
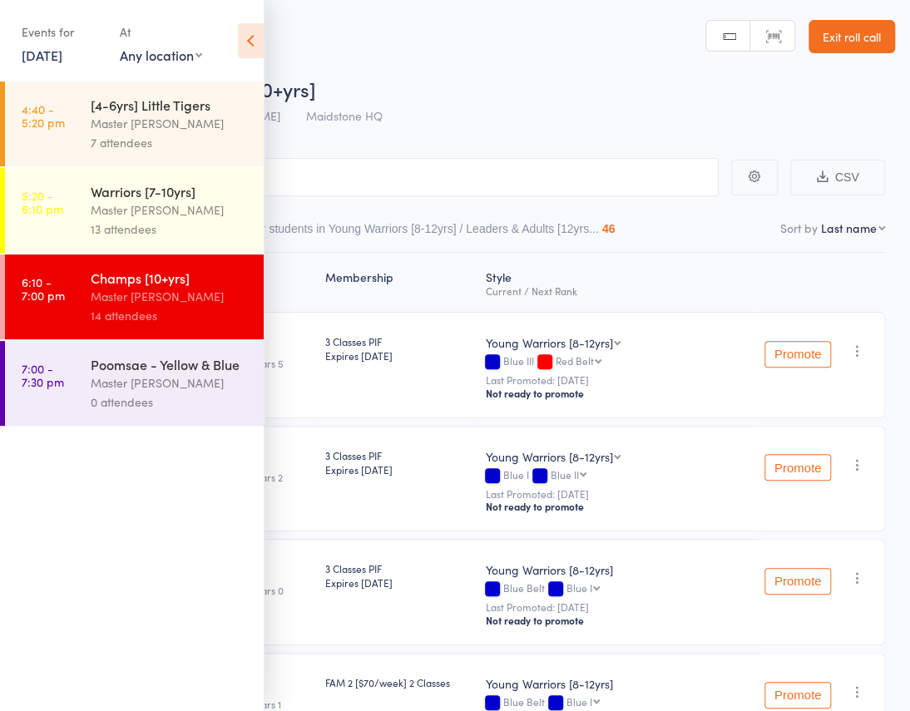
click at [249, 47] on icon at bounding box center [251, 40] width 26 height 35
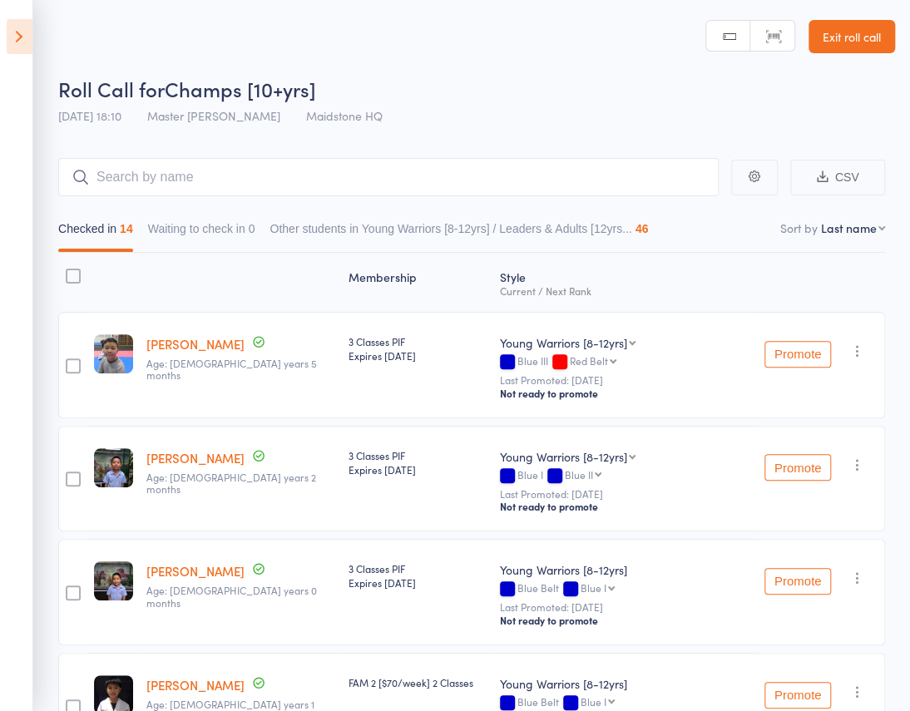
click at [163, 335] on link "[PERSON_NAME]" at bounding box center [195, 343] width 98 height 17
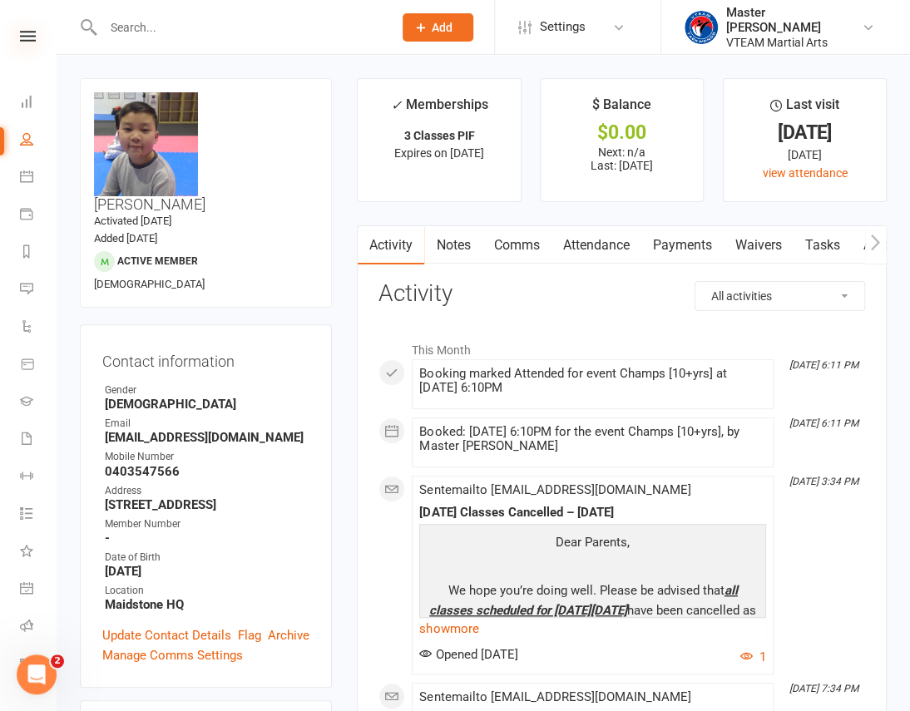
click at [20, 33] on icon at bounding box center [28, 36] width 16 height 11
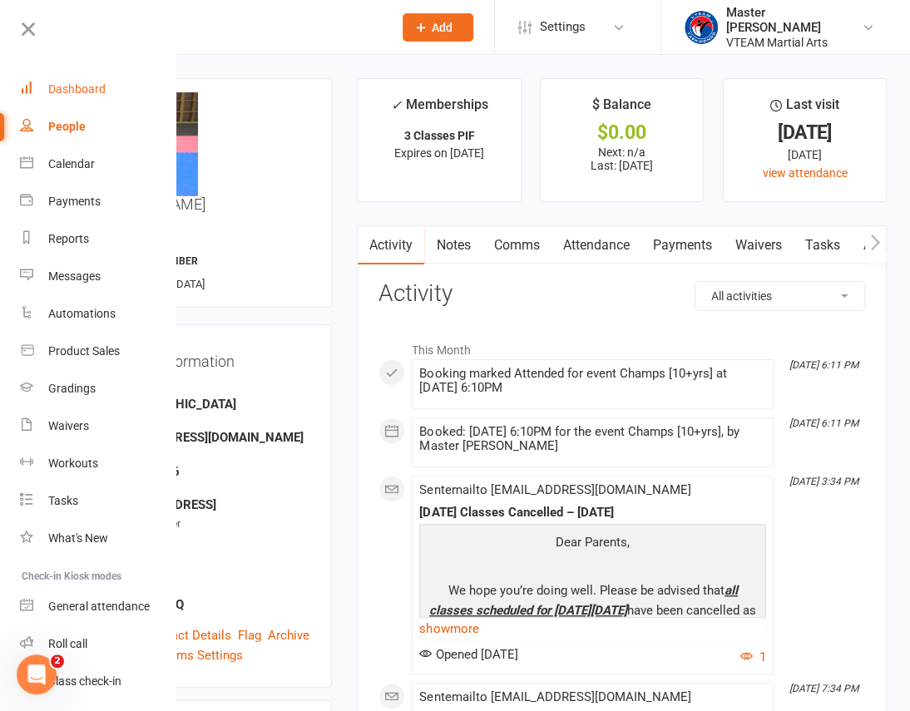
click at [93, 84] on div "Dashboard" at bounding box center [76, 88] width 57 height 13
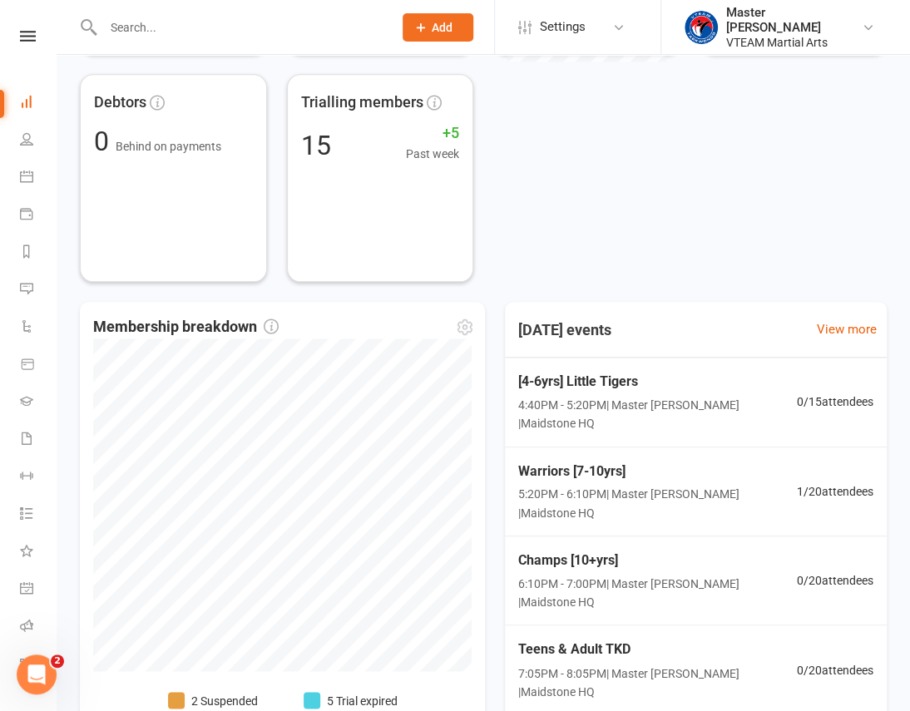
scroll to position [718, 0]
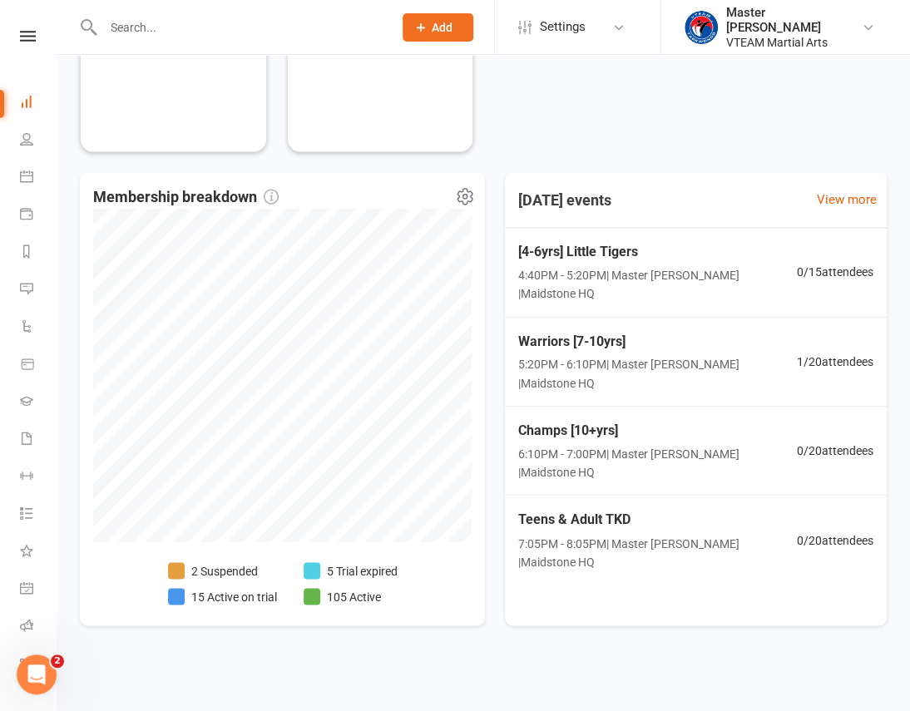
click at [365, 568] on li "5 Trial expired" at bounding box center [351, 571] width 94 height 18
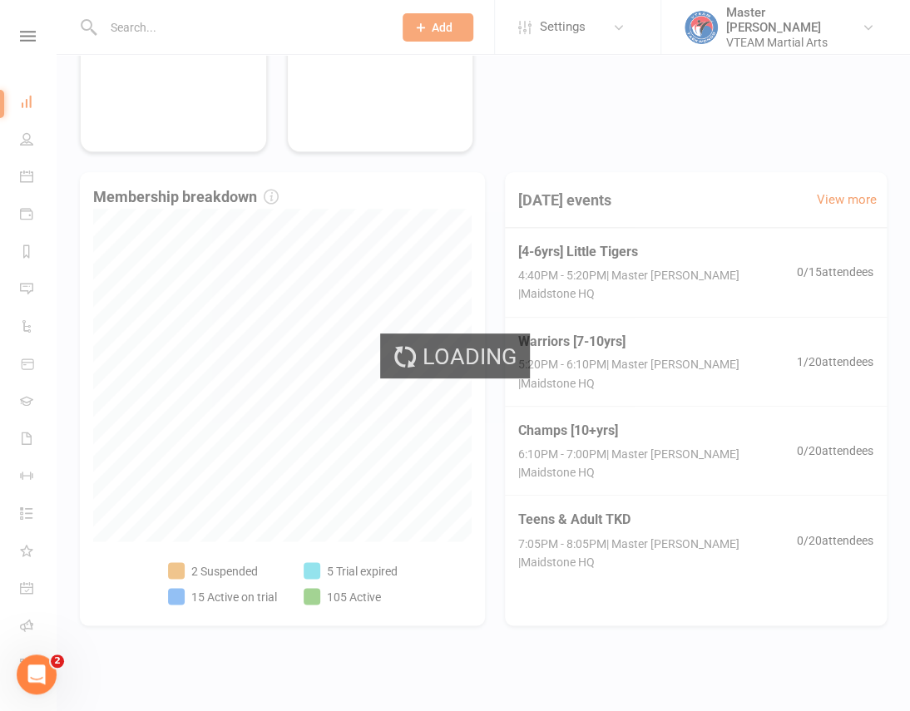
select select "trial_expired"
select select "100"
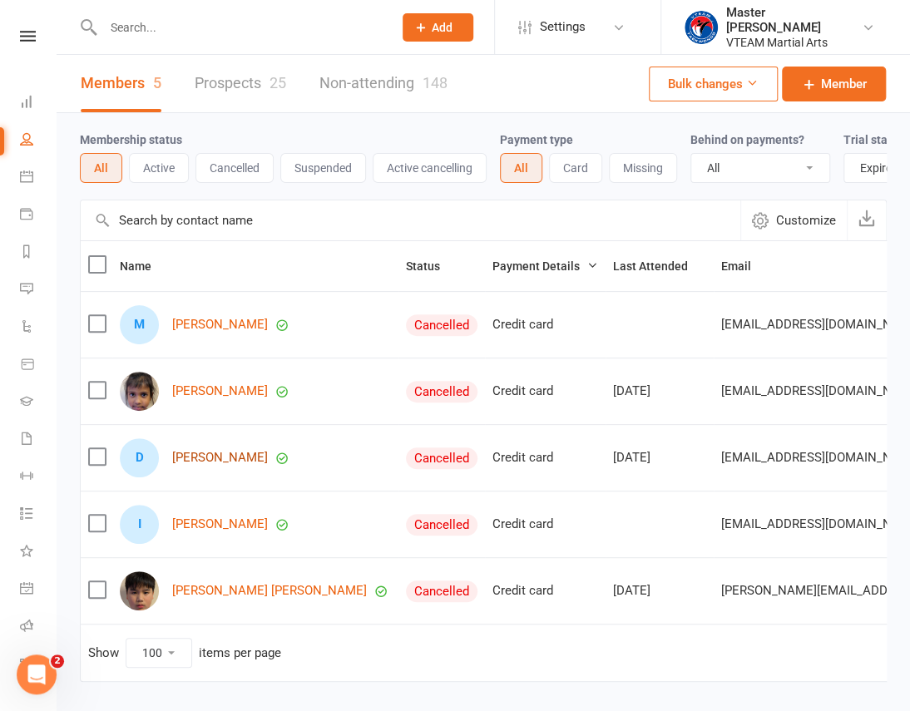
click at [222, 465] on link "[PERSON_NAME]" at bounding box center [220, 458] width 96 height 14
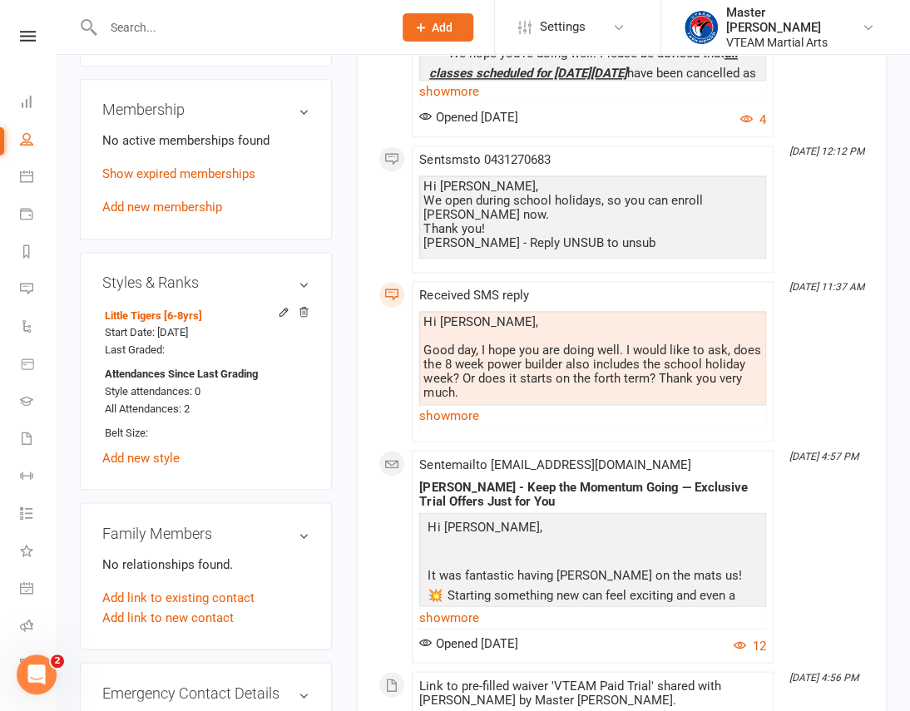
scroll to position [832, 0]
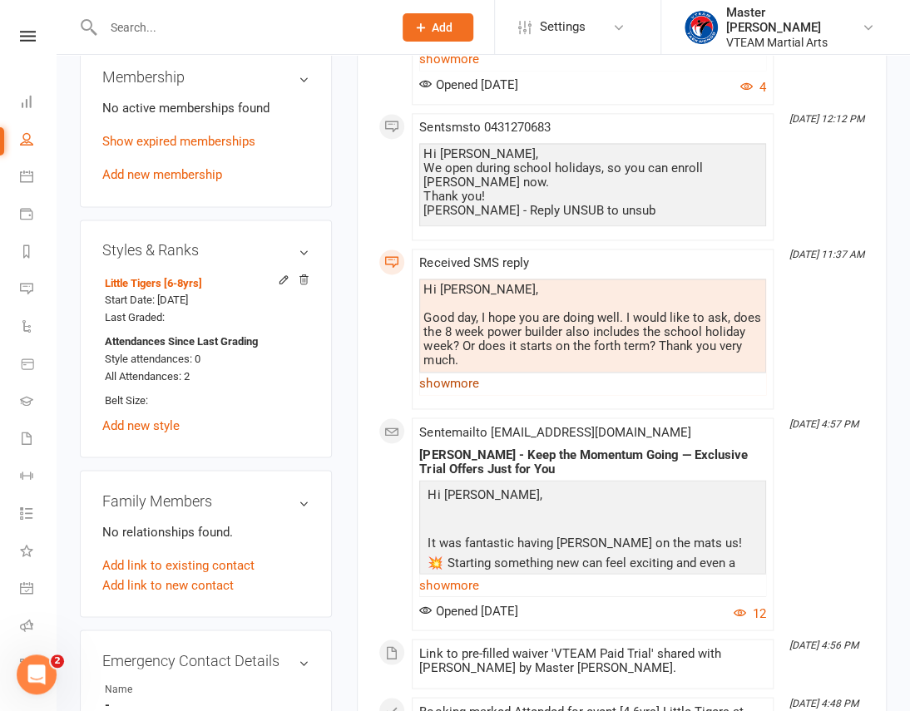
click at [454, 372] on link "show more" at bounding box center [592, 383] width 347 height 23
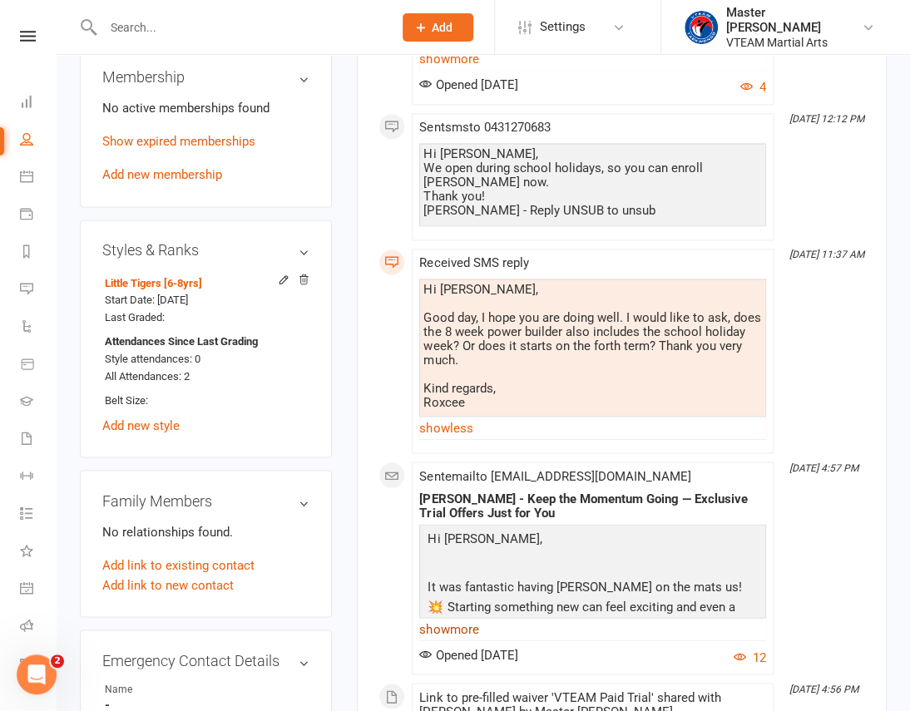
click at [464, 617] on link "show more" at bounding box center [592, 628] width 347 height 23
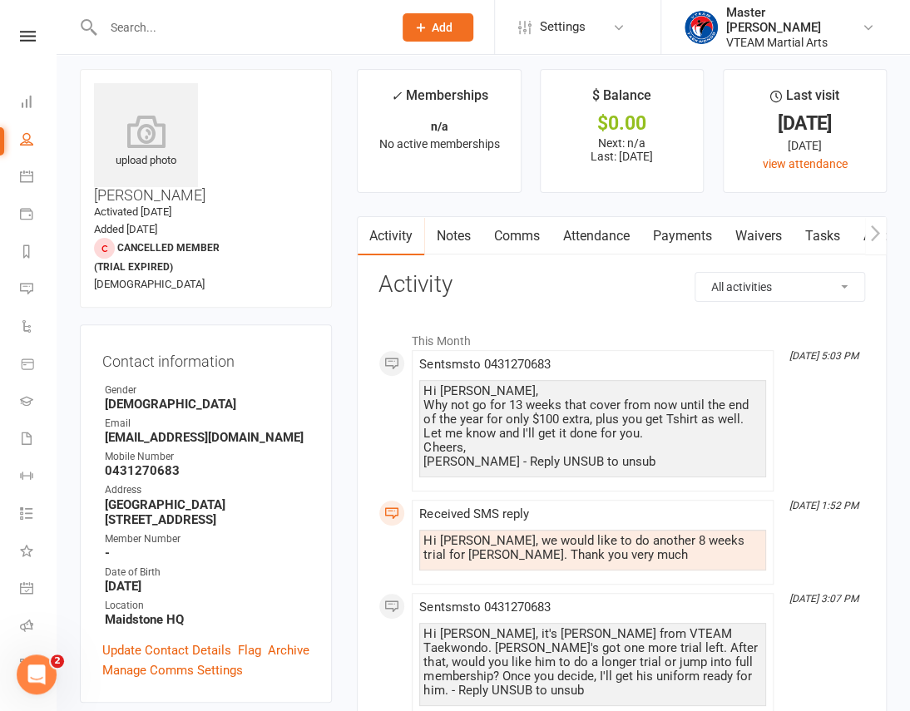
scroll to position [0, 0]
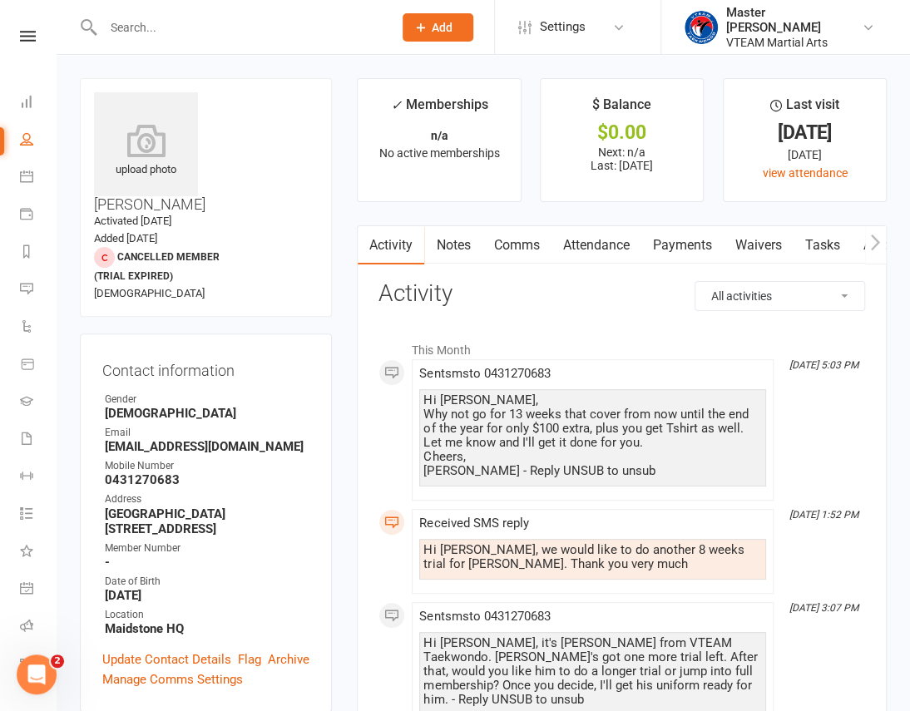
click at [763, 246] on link "Waivers" at bounding box center [758, 245] width 70 height 38
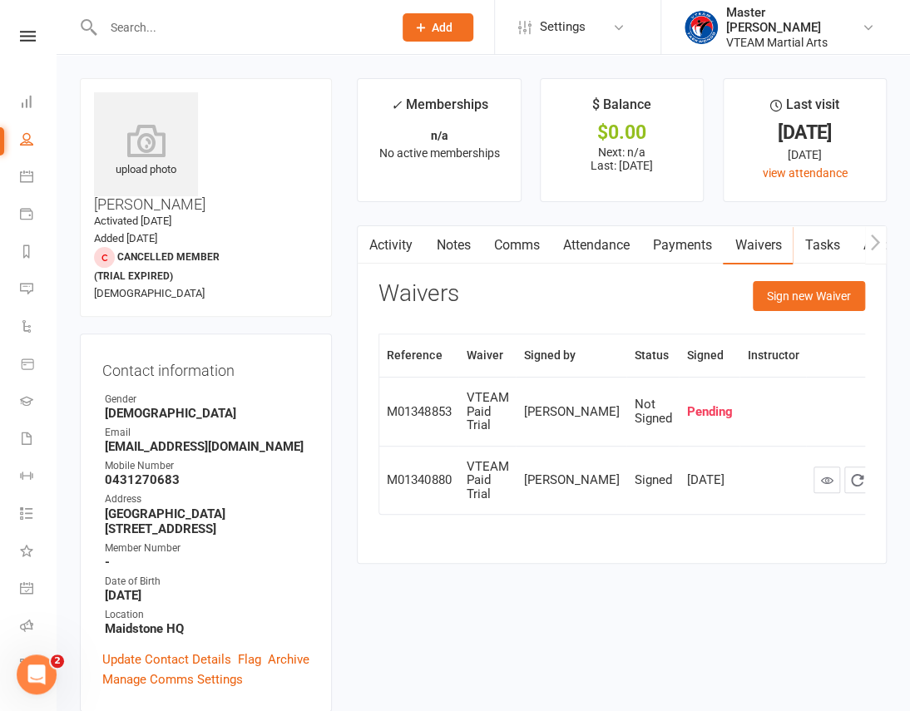
click at [397, 244] on link "Activity" at bounding box center [391, 245] width 67 height 38
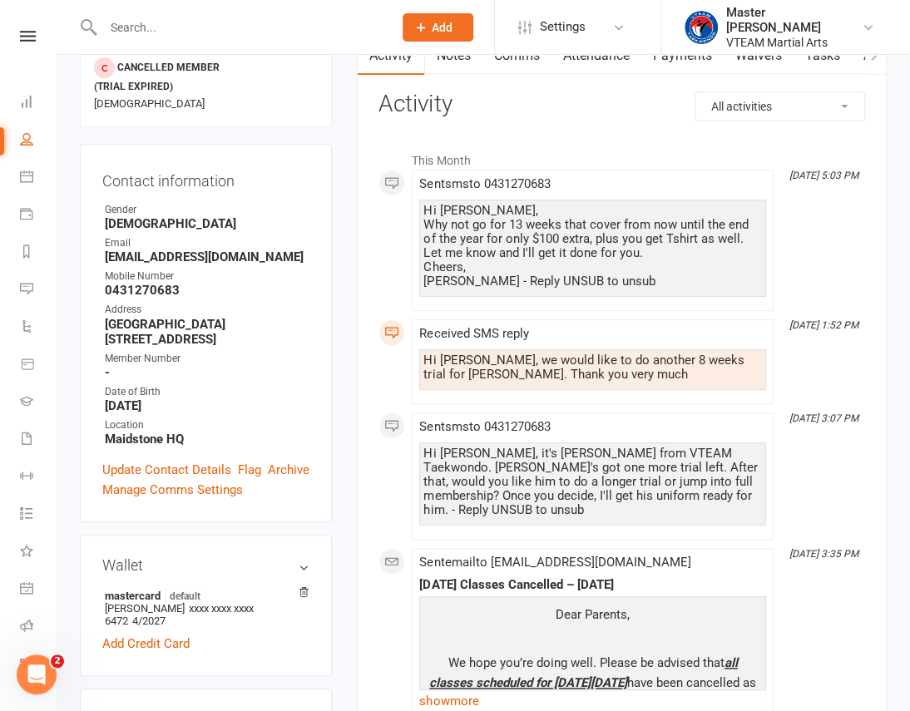
scroll to position [302, 0]
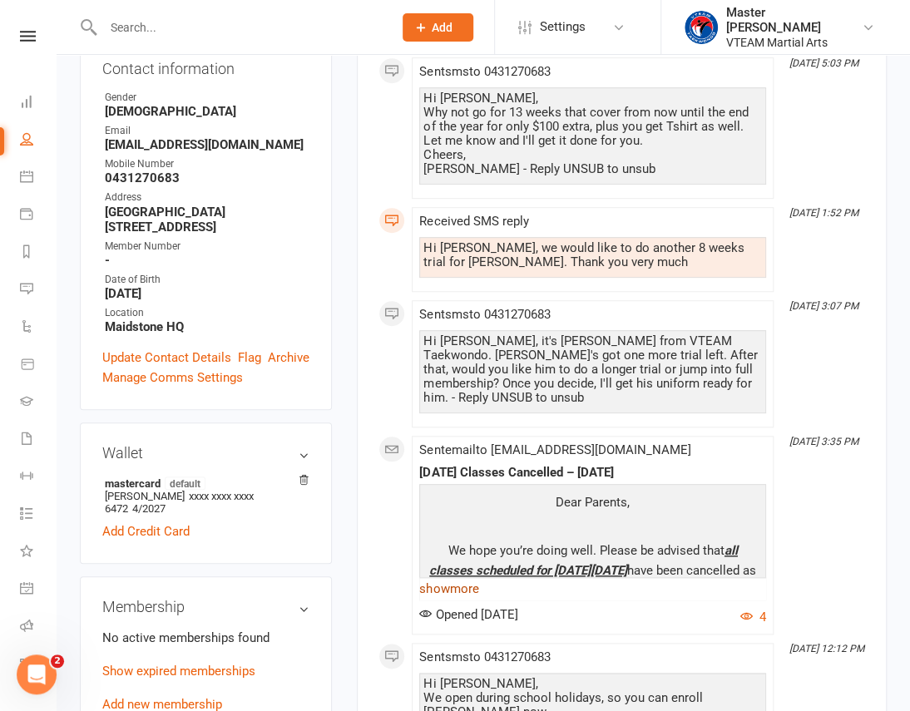
click at [448, 579] on link "show more" at bounding box center [592, 588] width 347 height 23
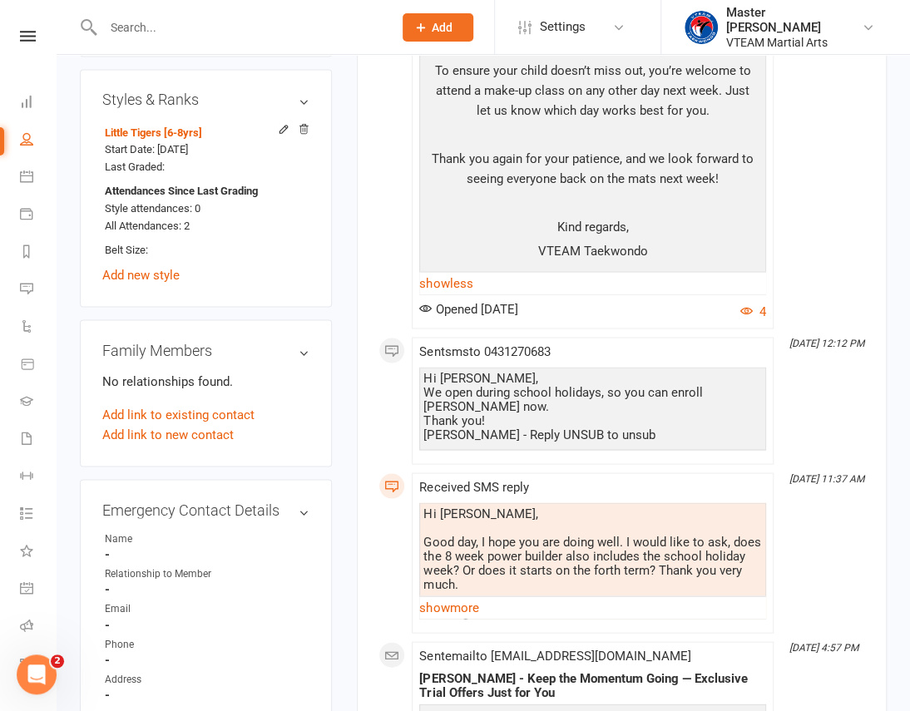
scroll to position [1285, 0]
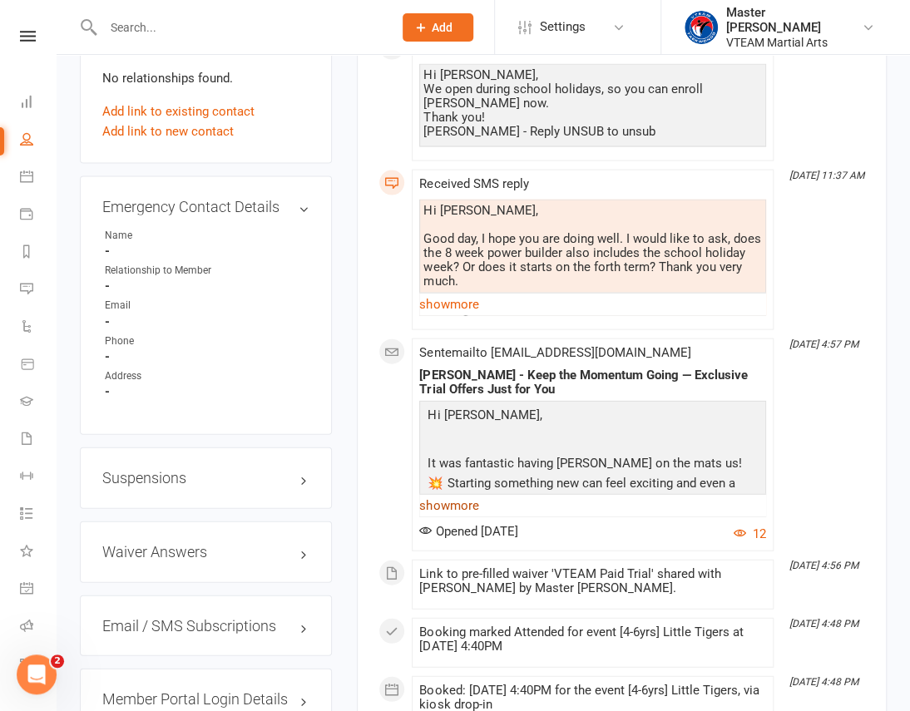
click at [465, 495] on link "show more" at bounding box center [592, 505] width 347 height 23
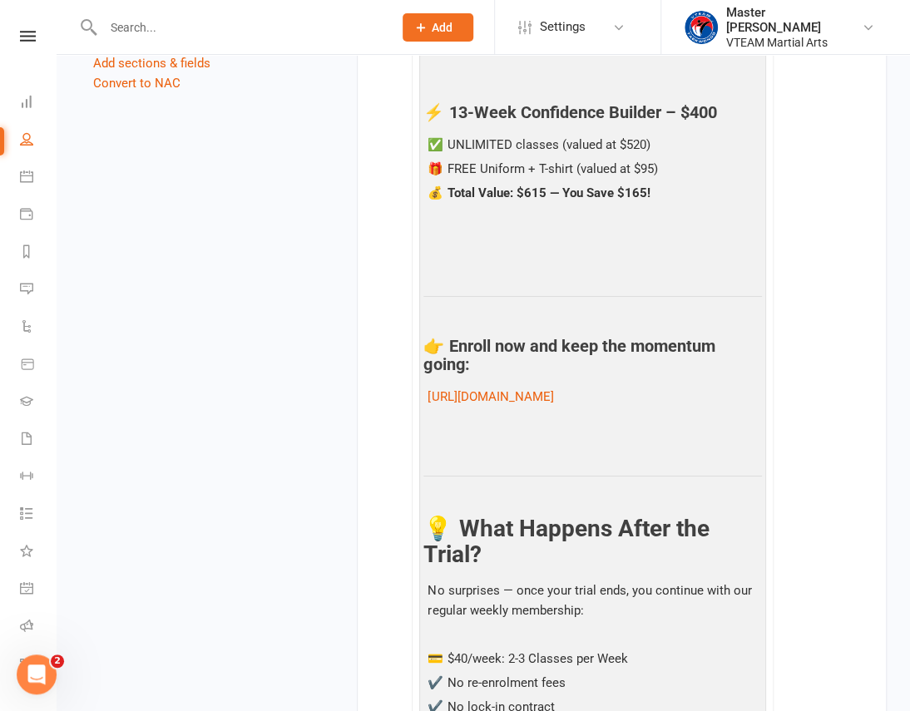
scroll to position [2117, 0]
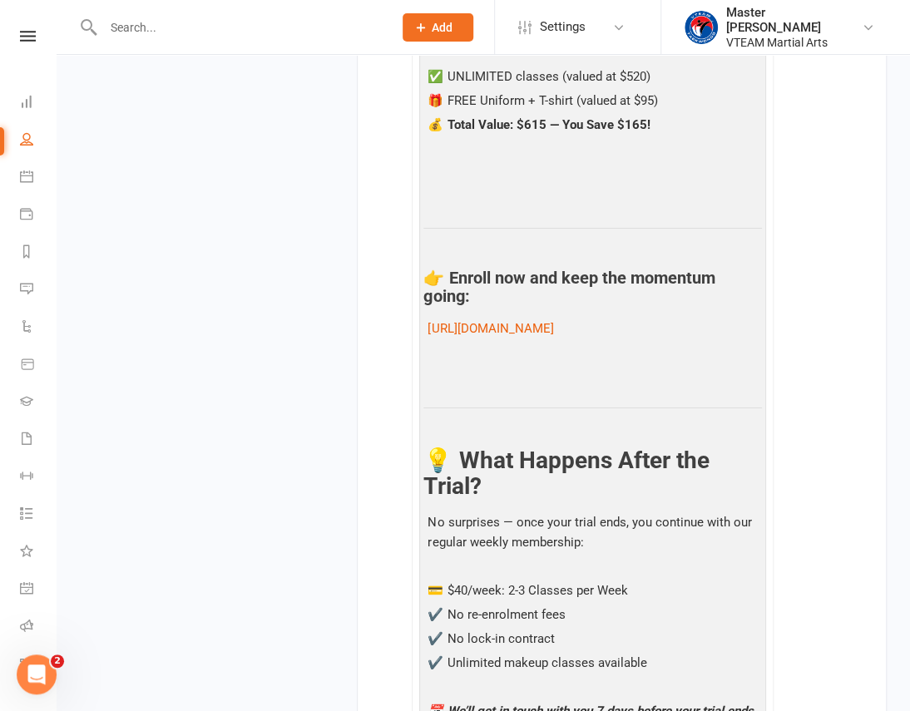
drag, startPoint x: 556, startPoint y: 349, endPoint x: 409, endPoint y: 309, distance: 151.8
click at [409, 309] on div "This Month [DATE] 5:03 PM Sent sms to [PHONE_NUMBER] Hi [PERSON_NAME], Why not …" at bounding box center [622, 335] width 487 height 4238
copy link "[URL][DOMAIN_NAME]"
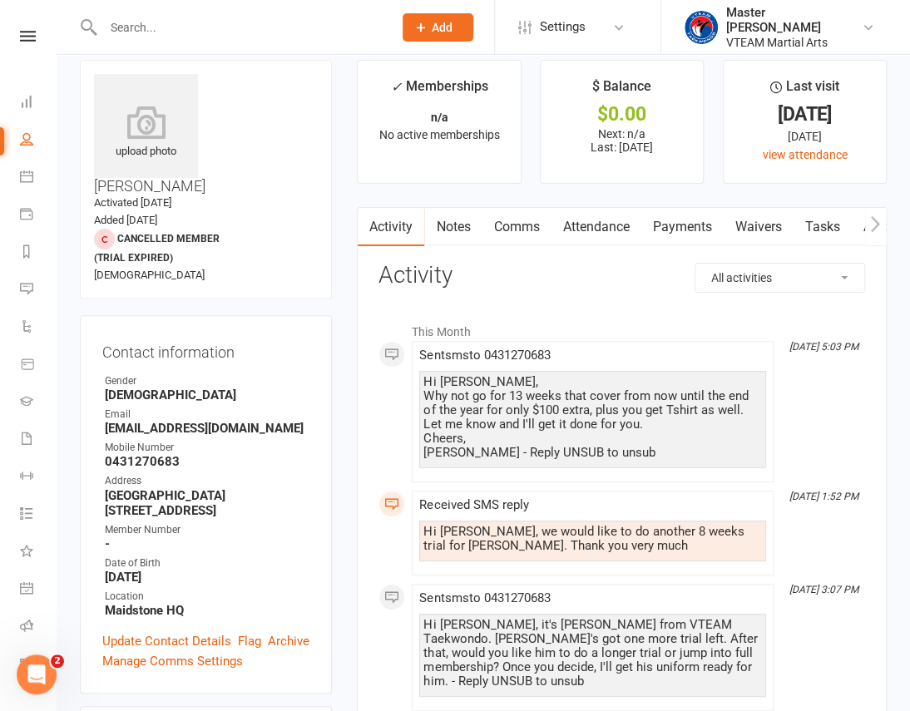
scroll to position [0, 0]
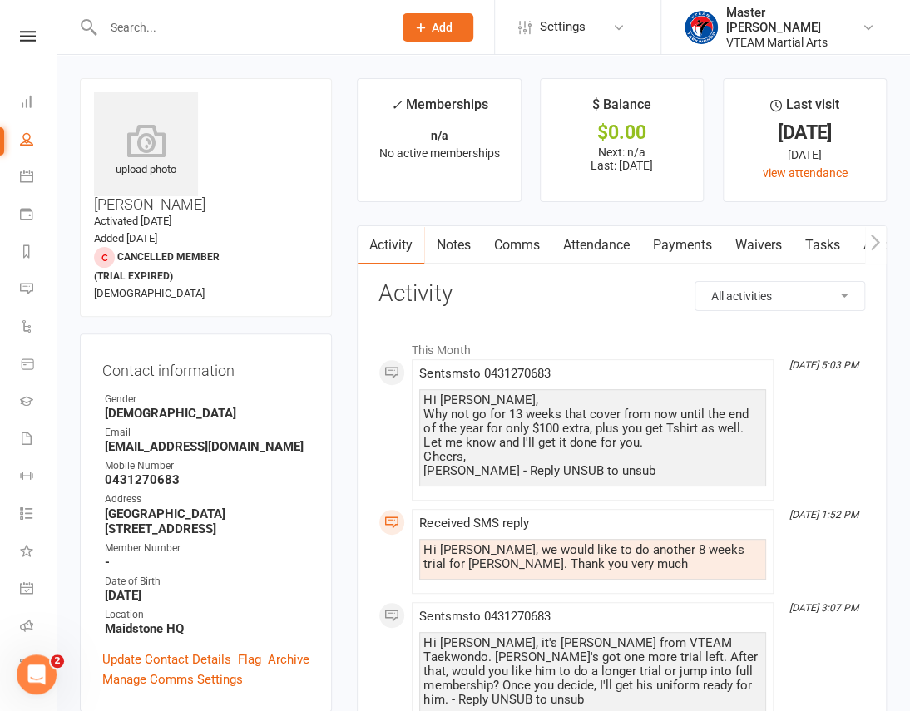
click at [513, 250] on link "Comms" at bounding box center [516, 245] width 69 height 38
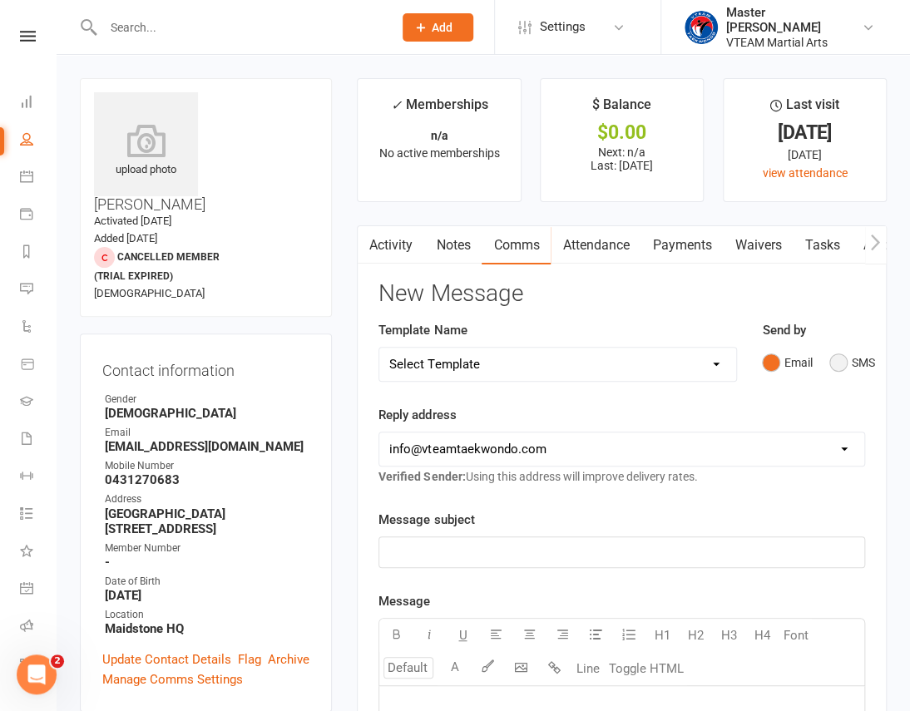
click at [832, 369] on button "SMS" at bounding box center [851, 363] width 45 height 32
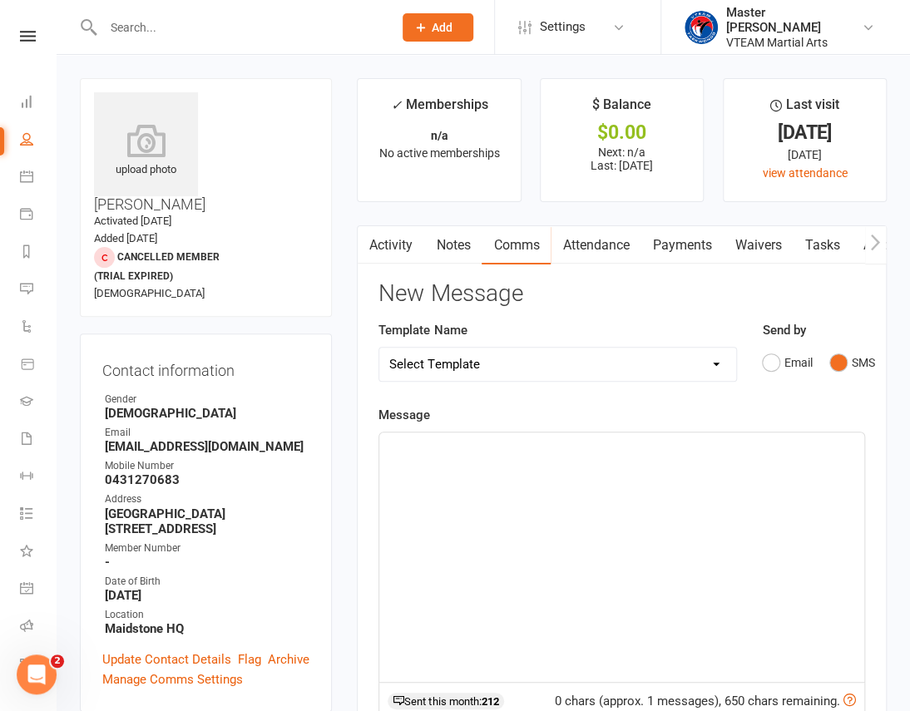
click at [790, 481] on div "﻿" at bounding box center [621, 558] width 485 height 250
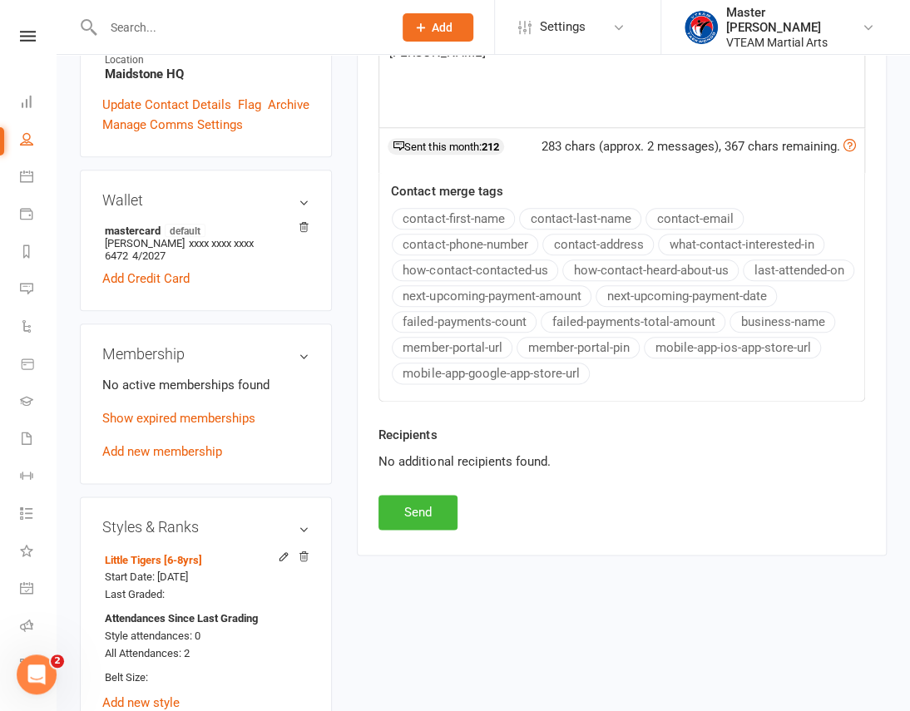
scroll to position [680, 0]
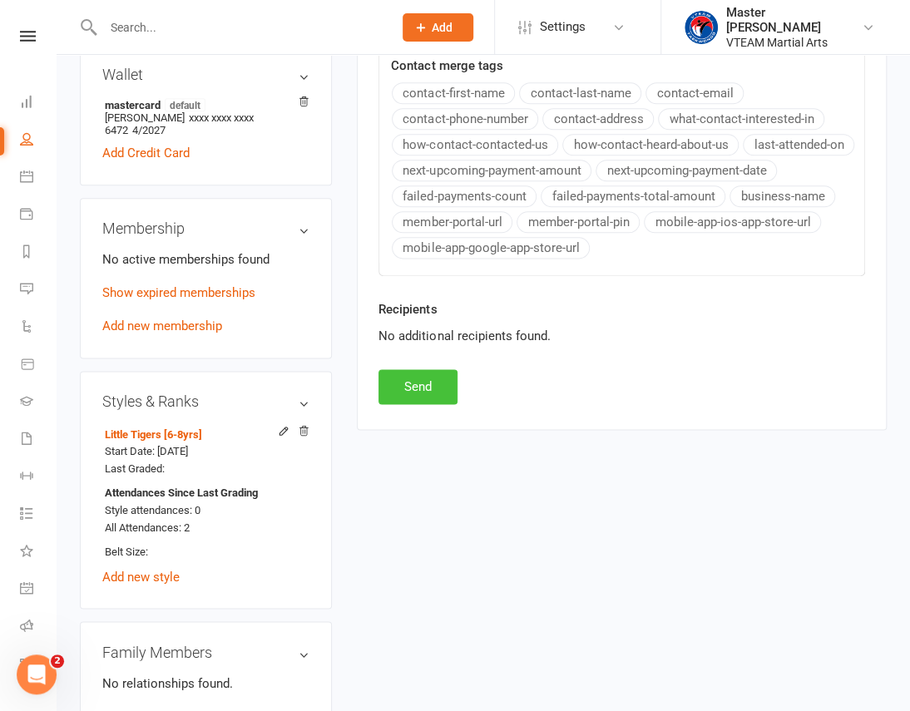
click at [420, 394] on button "Send" at bounding box center [418, 386] width 79 height 35
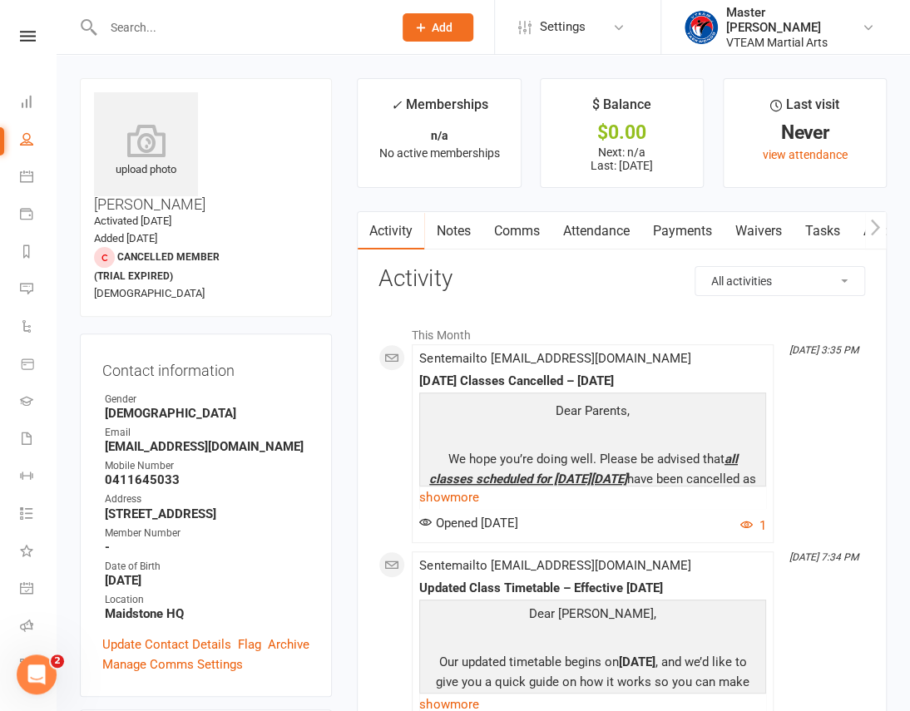
click at [503, 240] on link "Comms" at bounding box center [516, 231] width 69 height 38
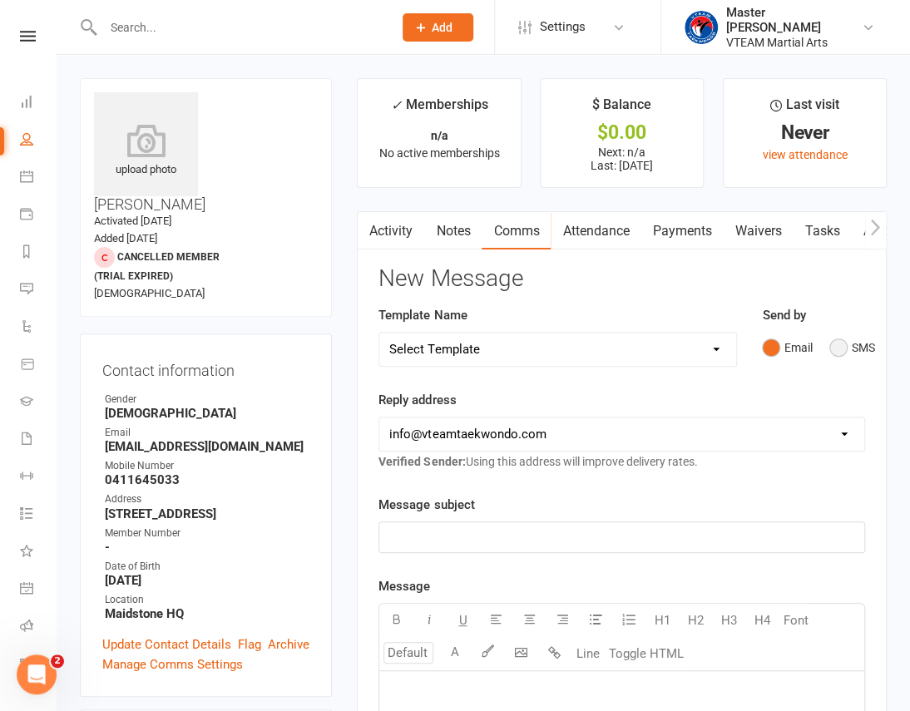
click at [839, 354] on button "SMS" at bounding box center [851, 348] width 45 height 32
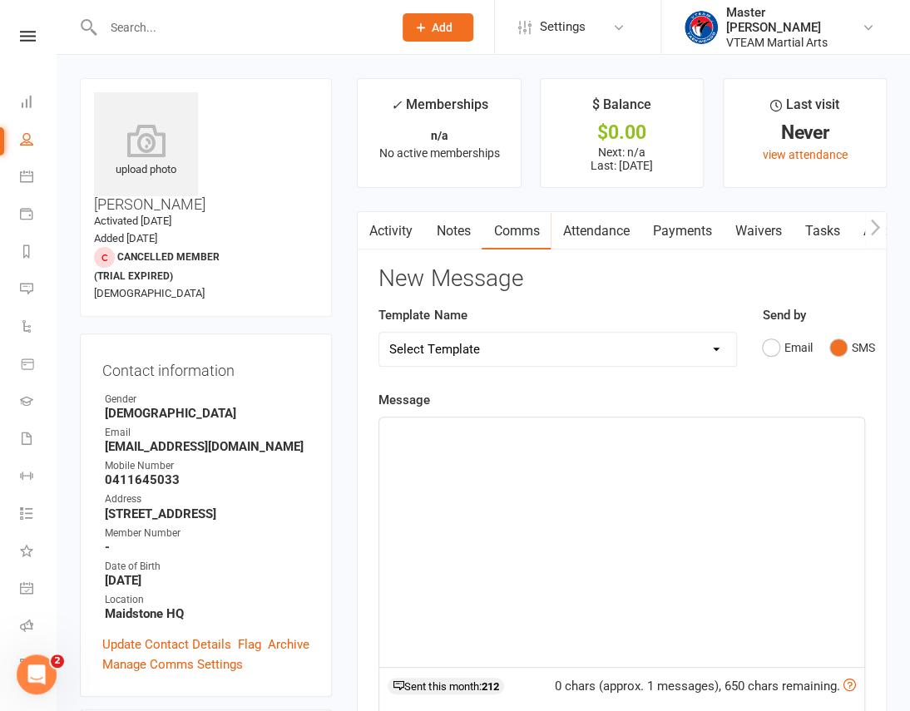
click at [711, 495] on div "﻿" at bounding box center [621, 543] width 485 height 250
click at [467, 361] on select "Select Template [Email] 2 days after trial [Email] 3-4 days after trial [Email]…" at bounding box center [557, 349] width 357 height 33
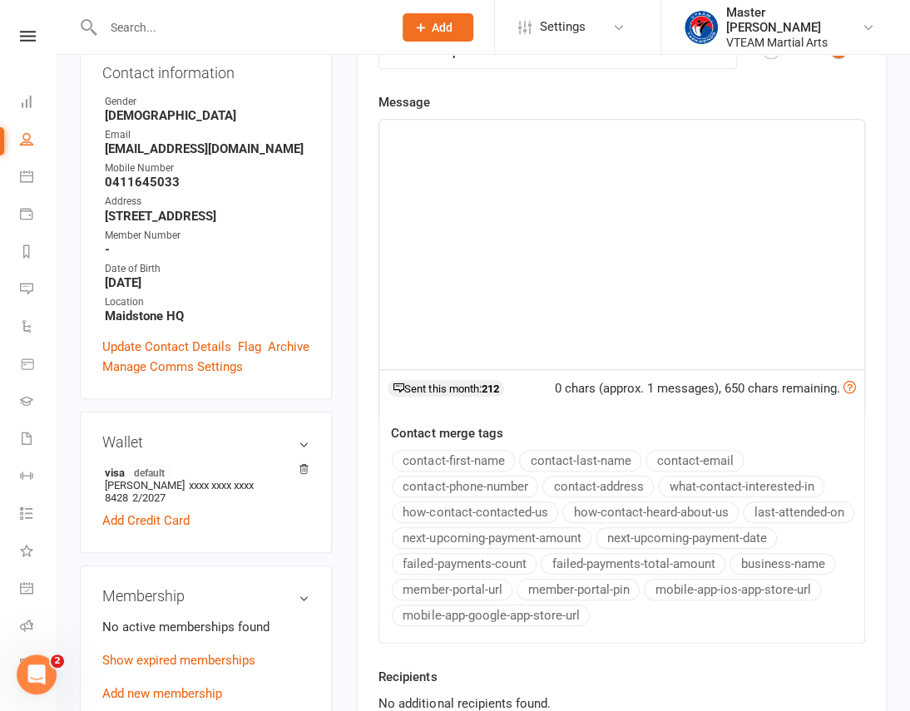
scroll to position [529, 0]
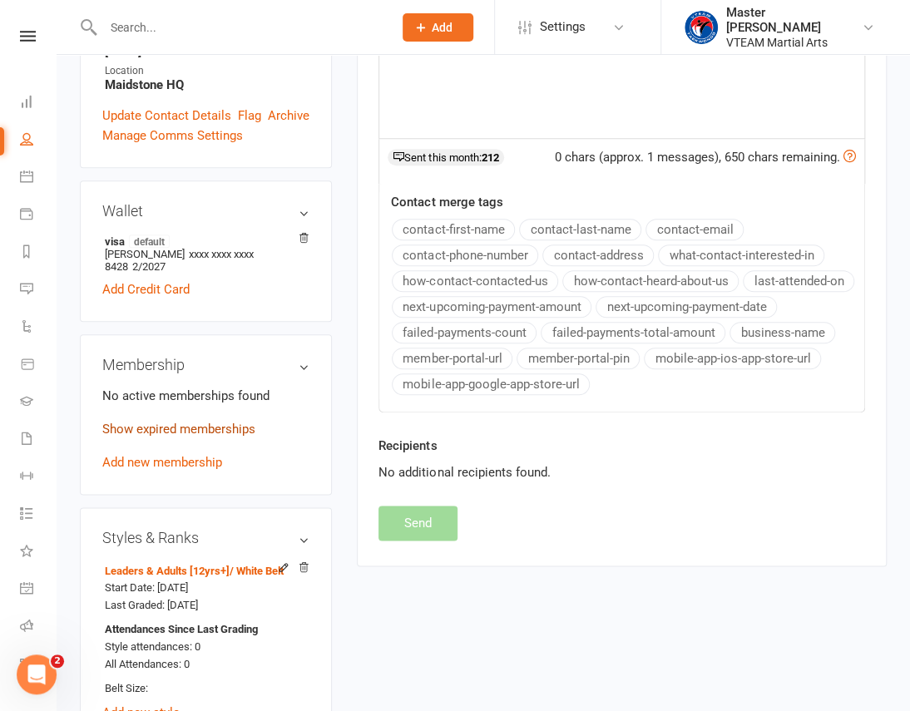
click at [235, 422] on link "Show expired memberships" at bounding box center [178, 429] width 153 height 15
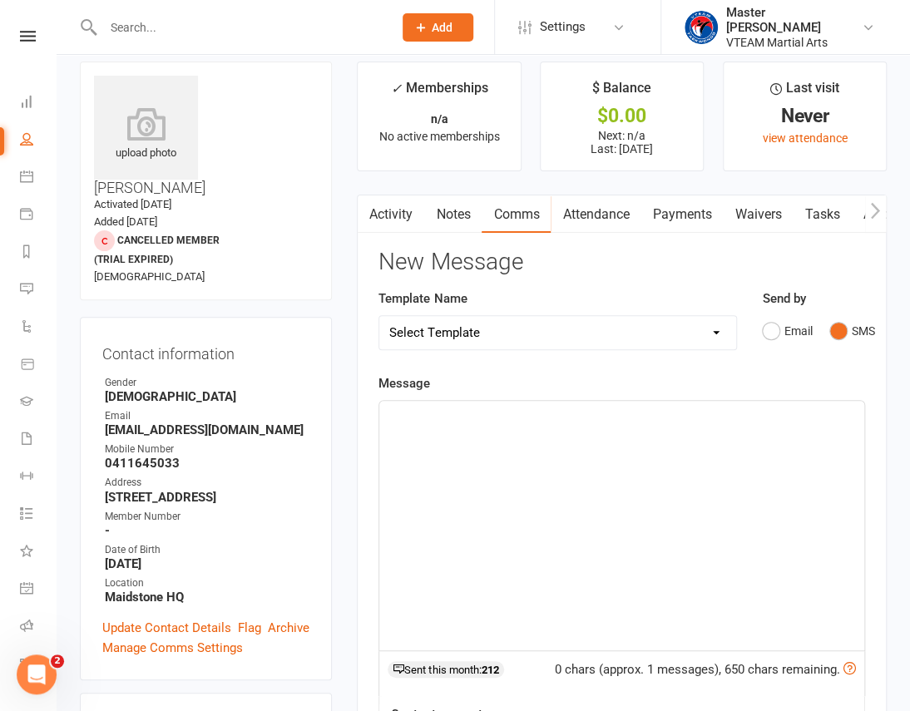
scroll to position [0, 0]
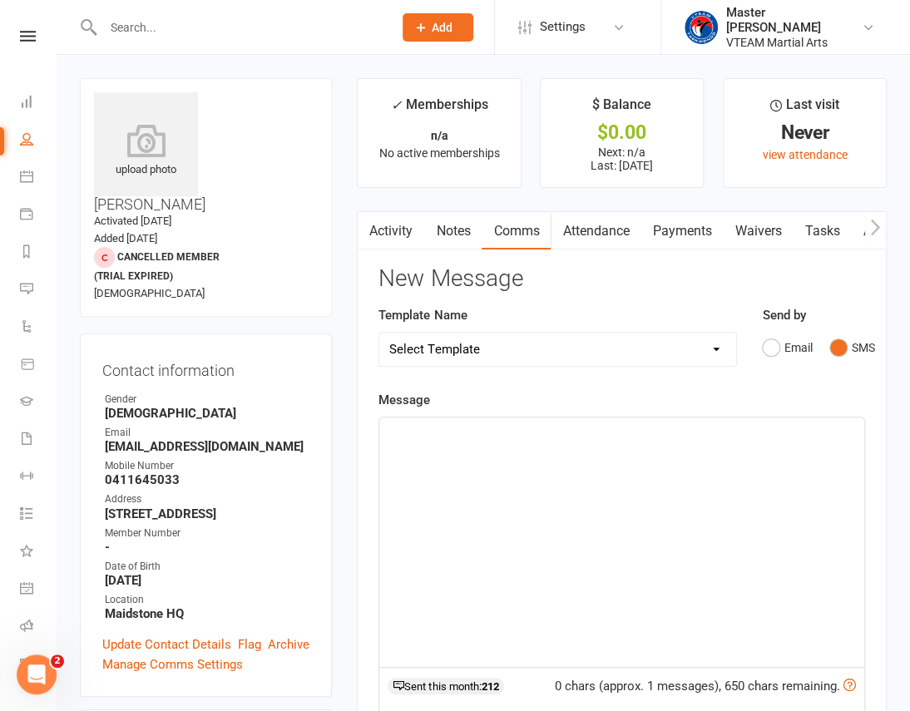
click at [600, 229] on link "Attendance" at bounding box center [596, 231] width 90 height 38
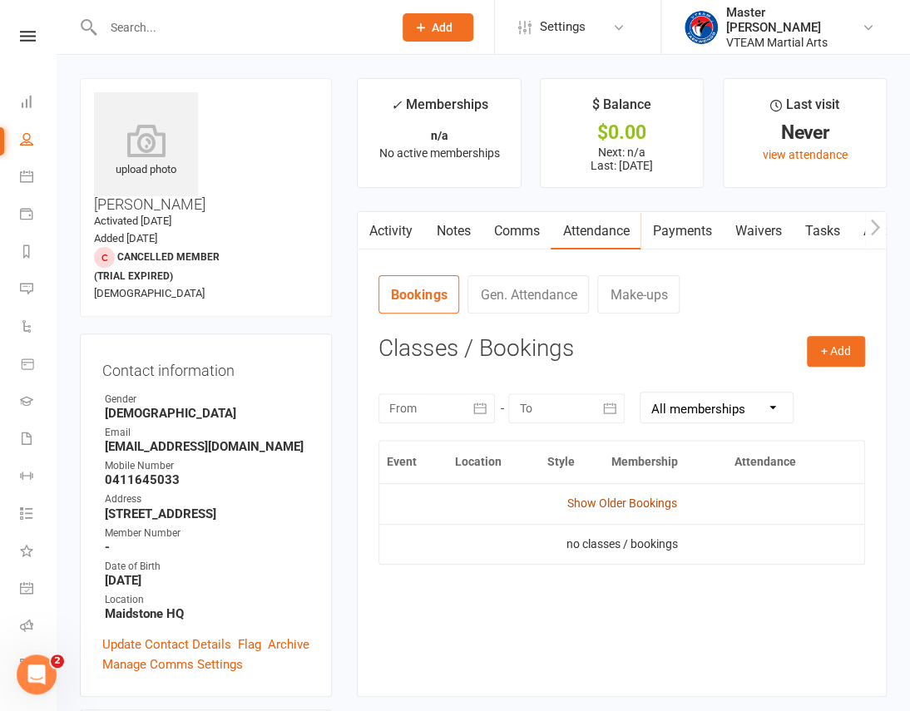
click at [622, 504] on link "Show Older Bookings" at bounding box center [622, 503] width 110 height 13
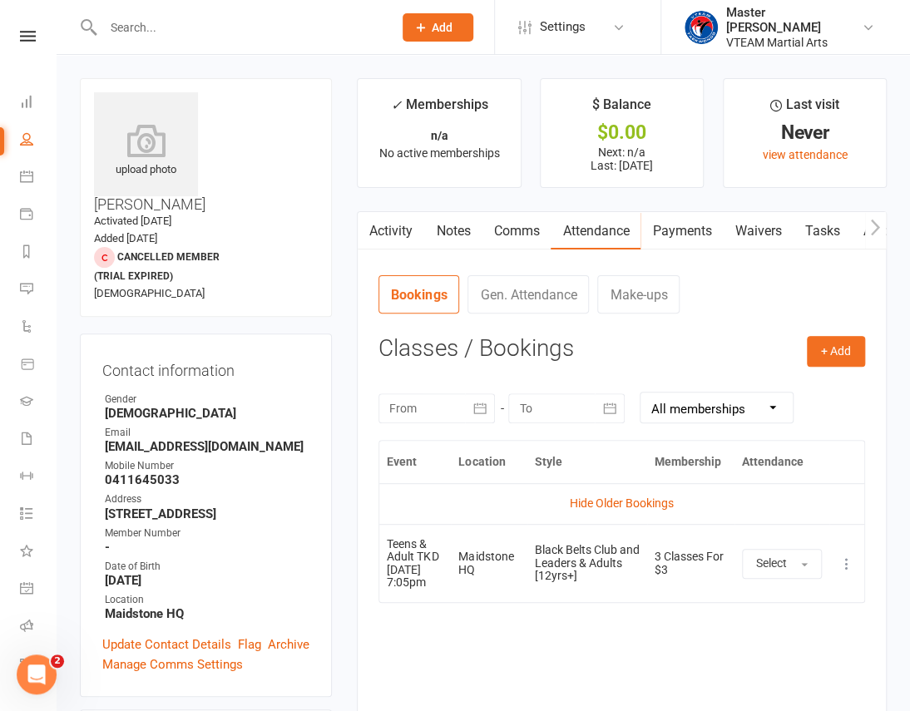
click at [499, 225] on link "Comms" at bounding box center [516, 231] width 69 height 38
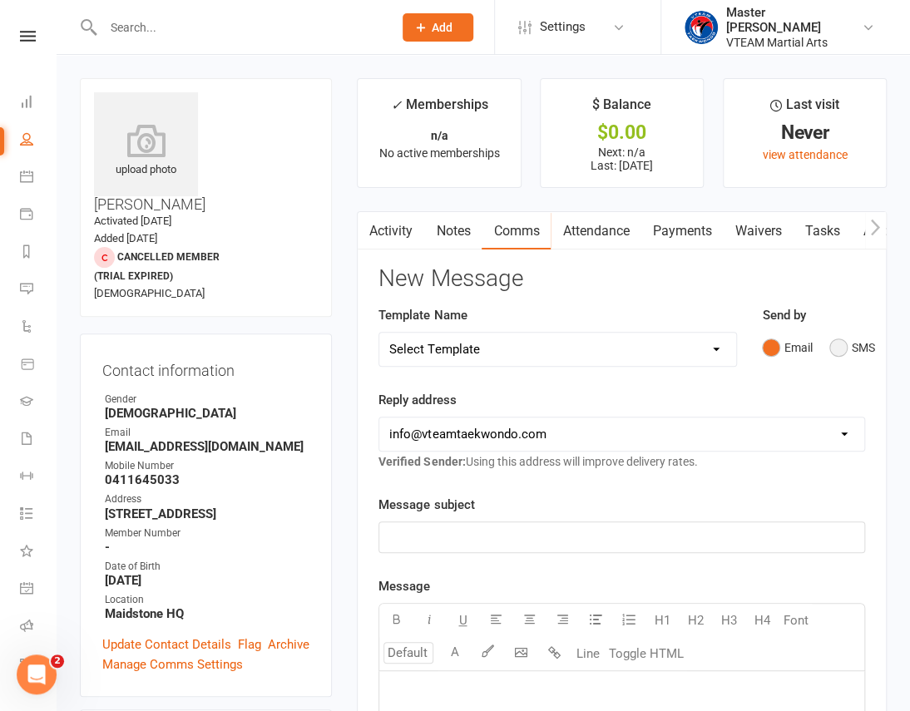
click at [835, 335] on button "SMS" at bounding box center [851, 348] width 45 height 32
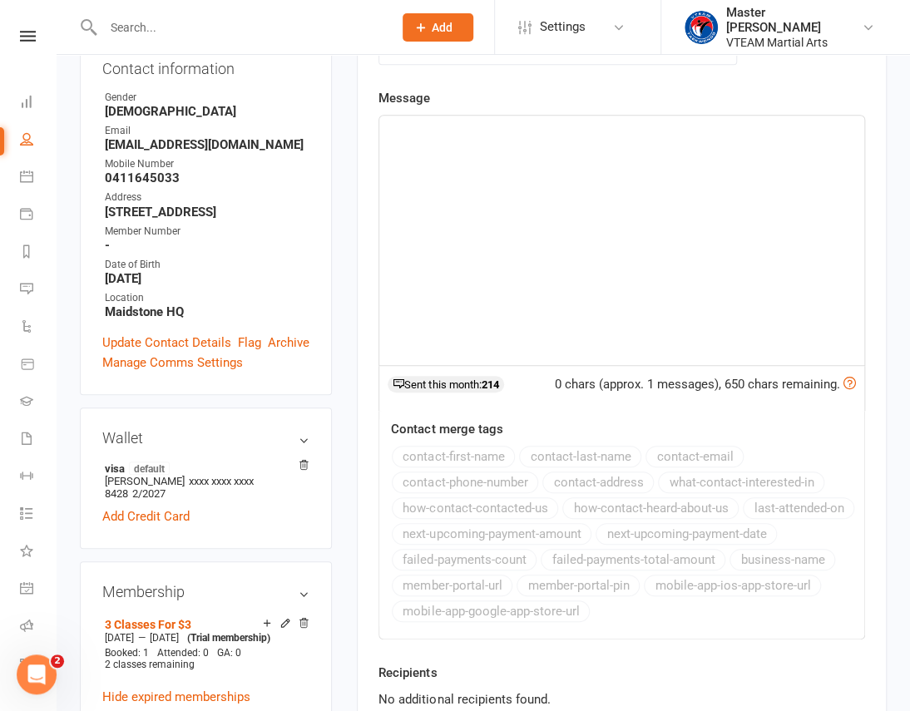
scroll to position [378, 0]
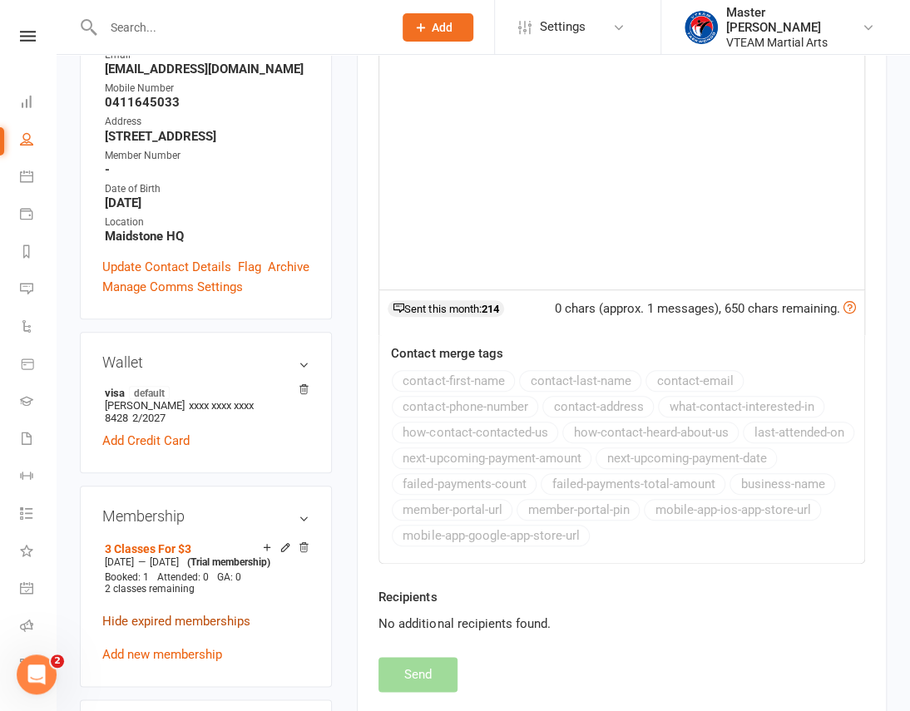
click at [230, 614] on link "Hide expired memberships" at bounding box center [176, 621] width 148 height 15
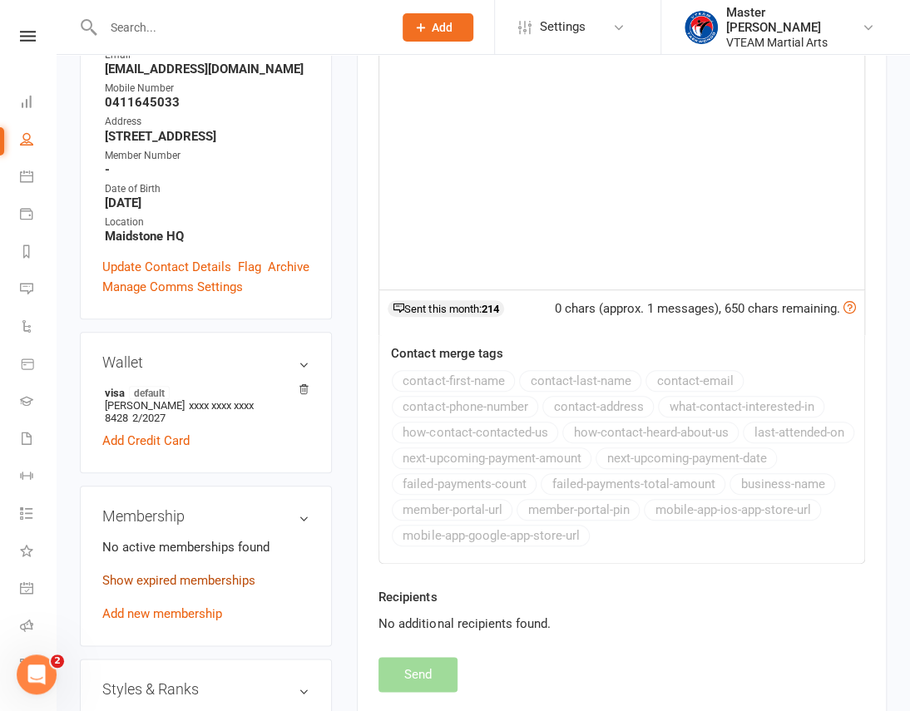
click at [217, 573] on link "Show expired memberships" at bounding box center [178, 580] width 153 height 15
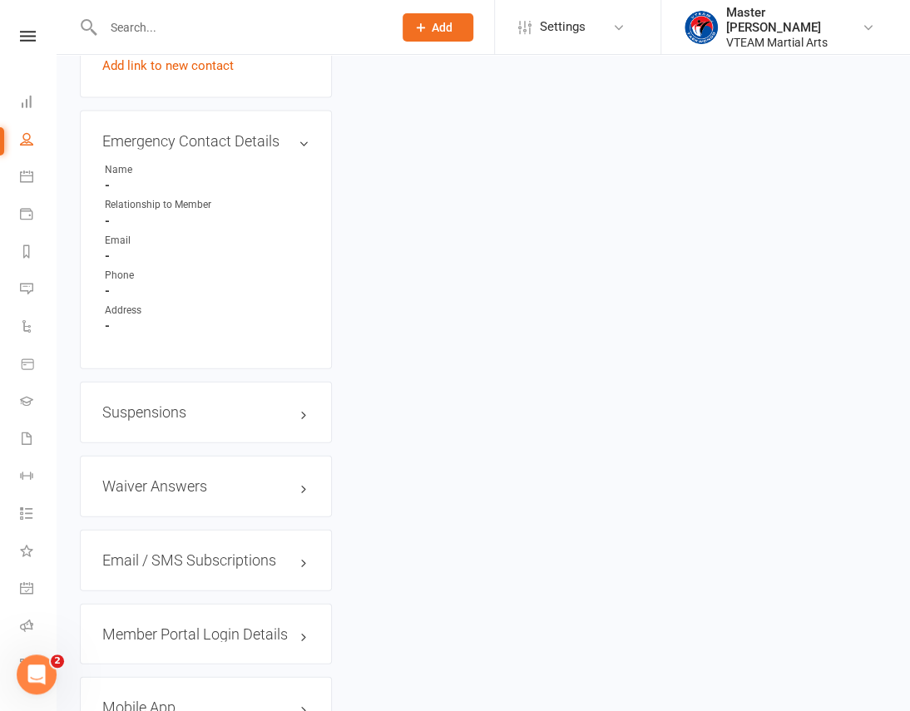
scroll to position [1502, 0]
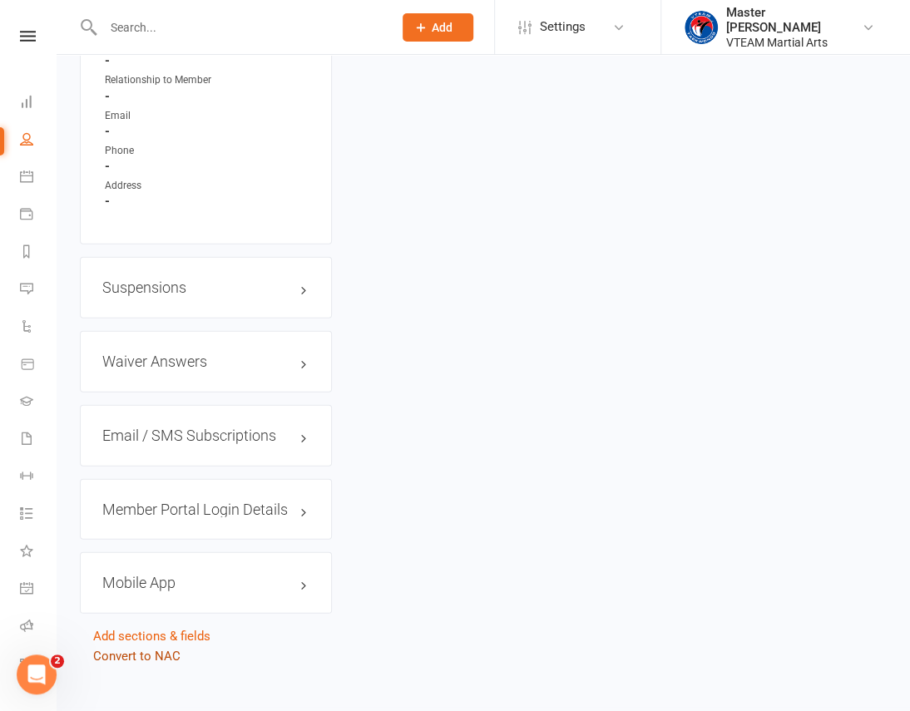
click at [171, 649] on link "Convert to NAC" at bounding box center [136, 656] width 87 height 15
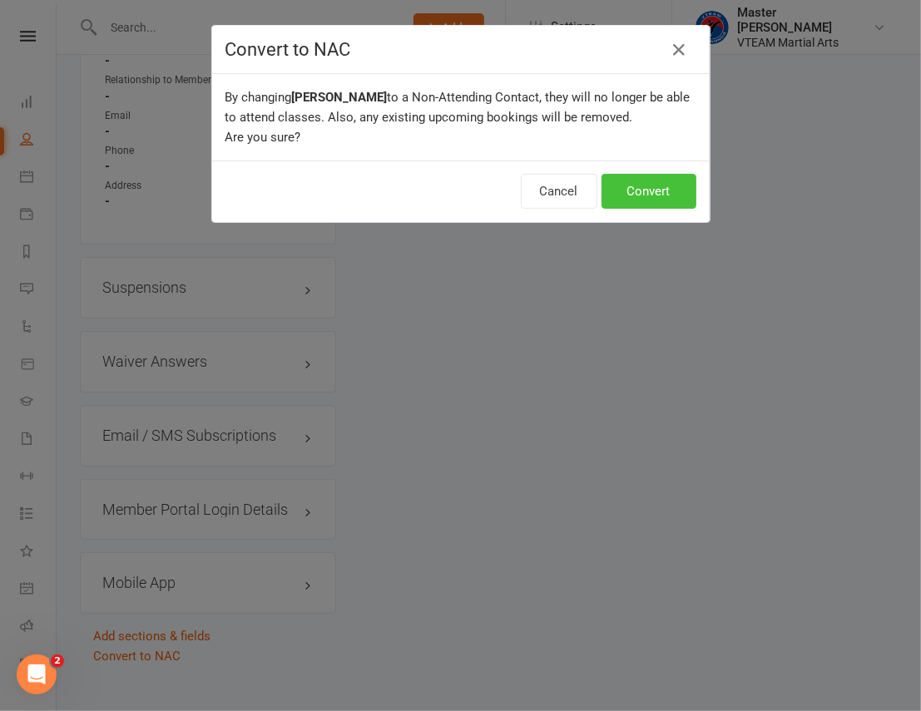
click at [656, 195] on button "Convert" at bounding box center [648, 191] width 95 height 35
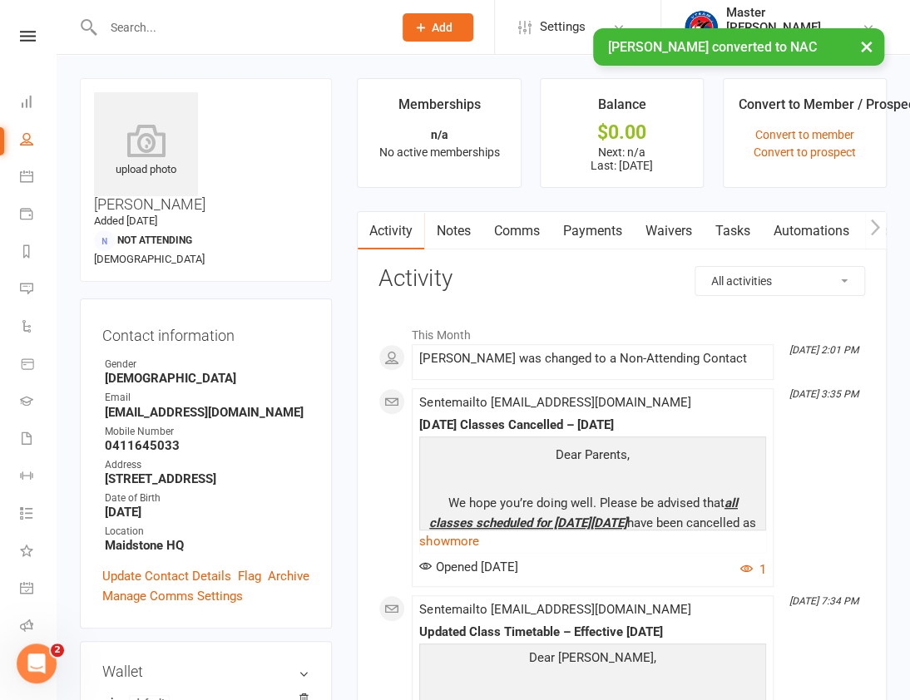
scroll to position [605, 0]
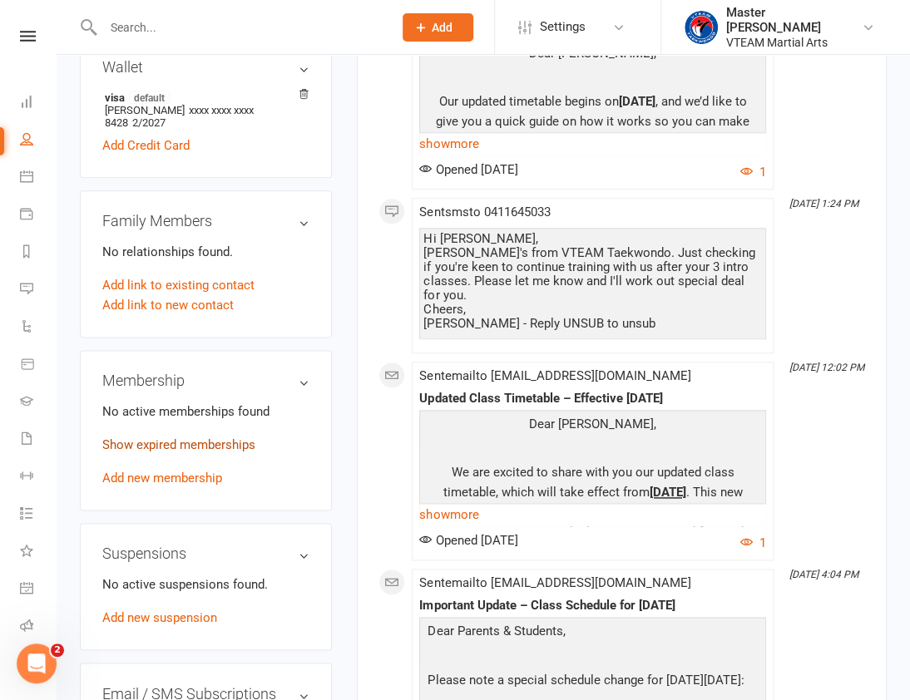
click at [220, 438] on link "Show expired memberships" at bounding box center [178, 445] width 153 height 15
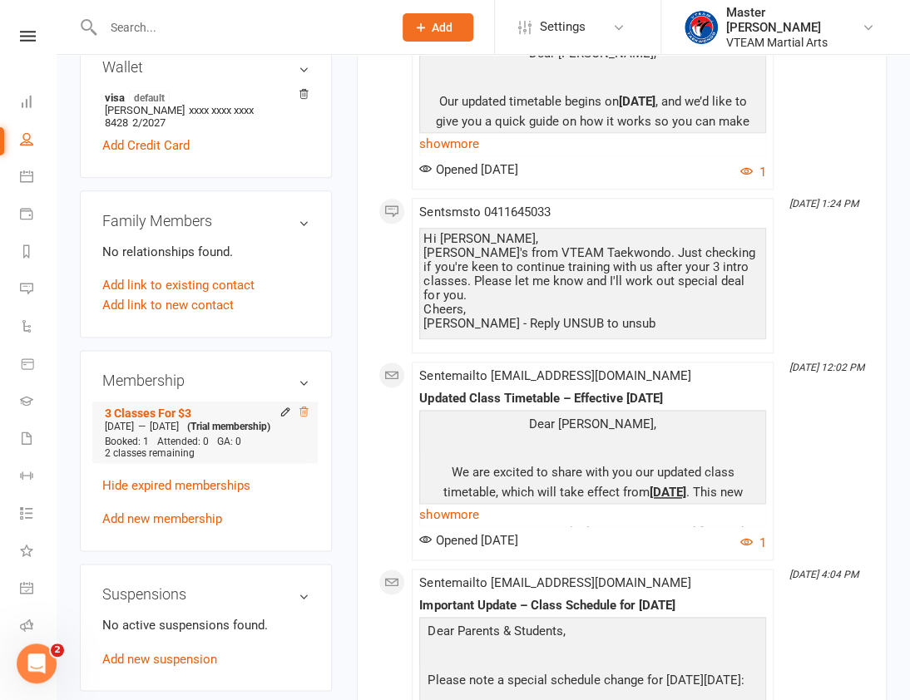
click at [309, 406] on icon at bounding box center [304, 412] width 12 height 12
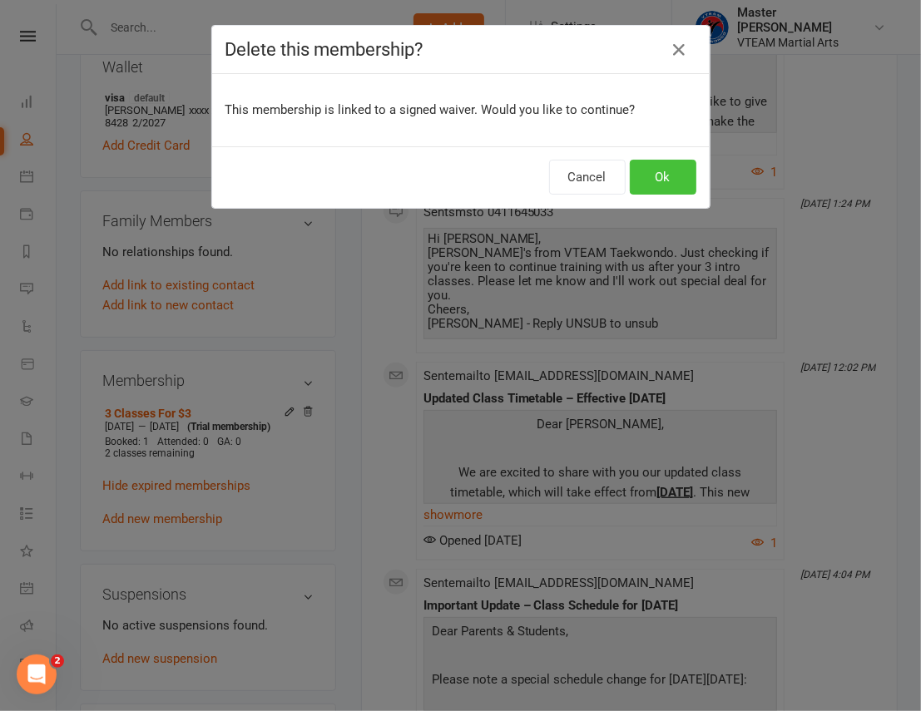
click at [637, 186] on button "Ok" at bounding box center [663, 177] width 67 height 35
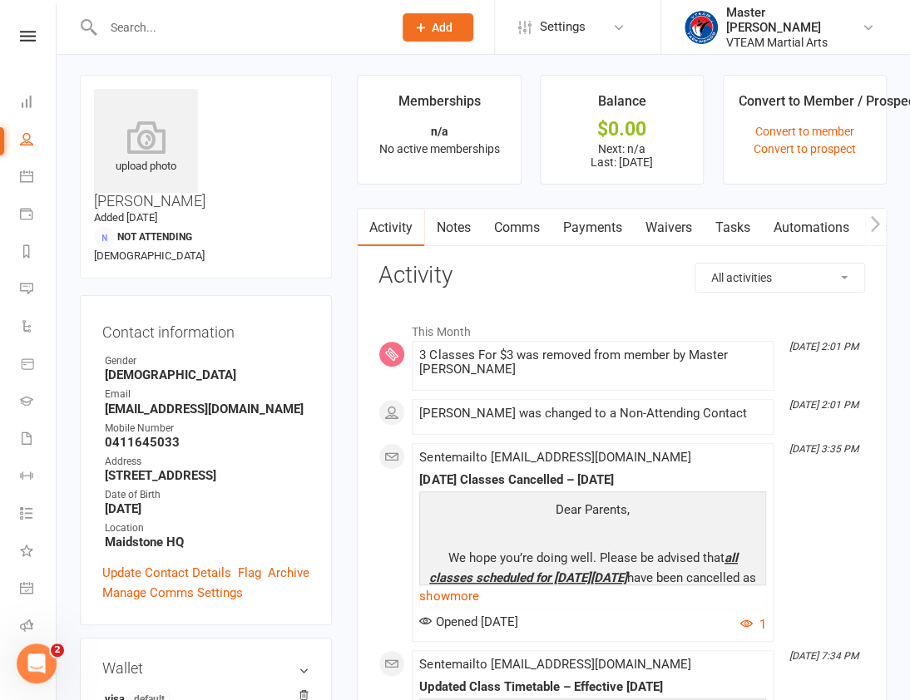
scroll to position [0, 0]
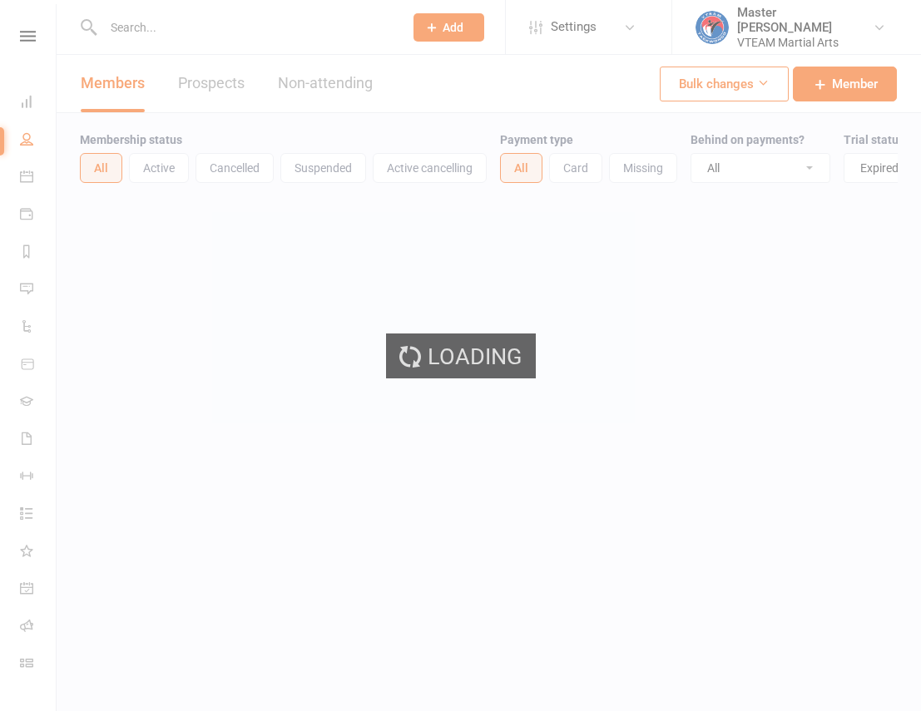
select select "trial_expired"
select select "100"
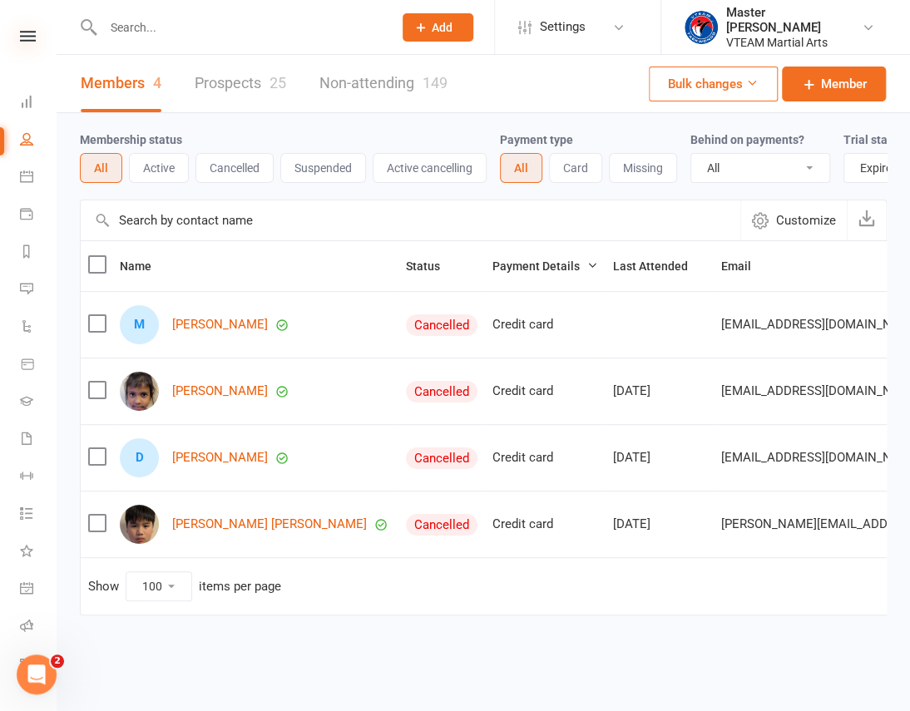
click at [27, 32] on icon at bounding box center [28, 36] width 16 height 11
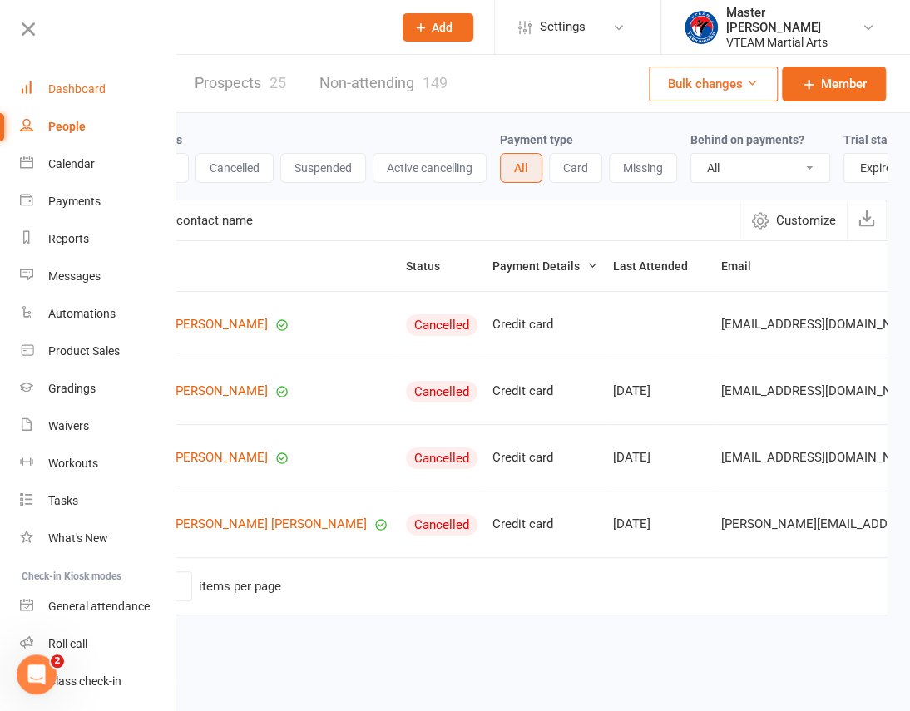
click at [100, 88] on div "Dashboard" at bounding box center [76, 88] width 57 height 13
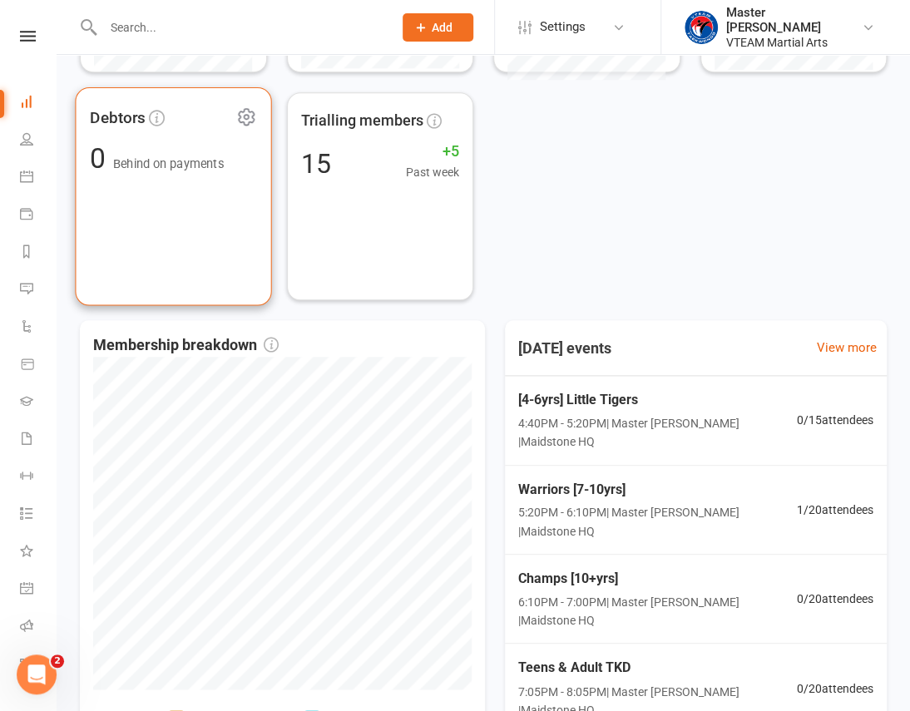
scroll to position [718, 0]
